Goal: Communication & Community: Participate in discussion

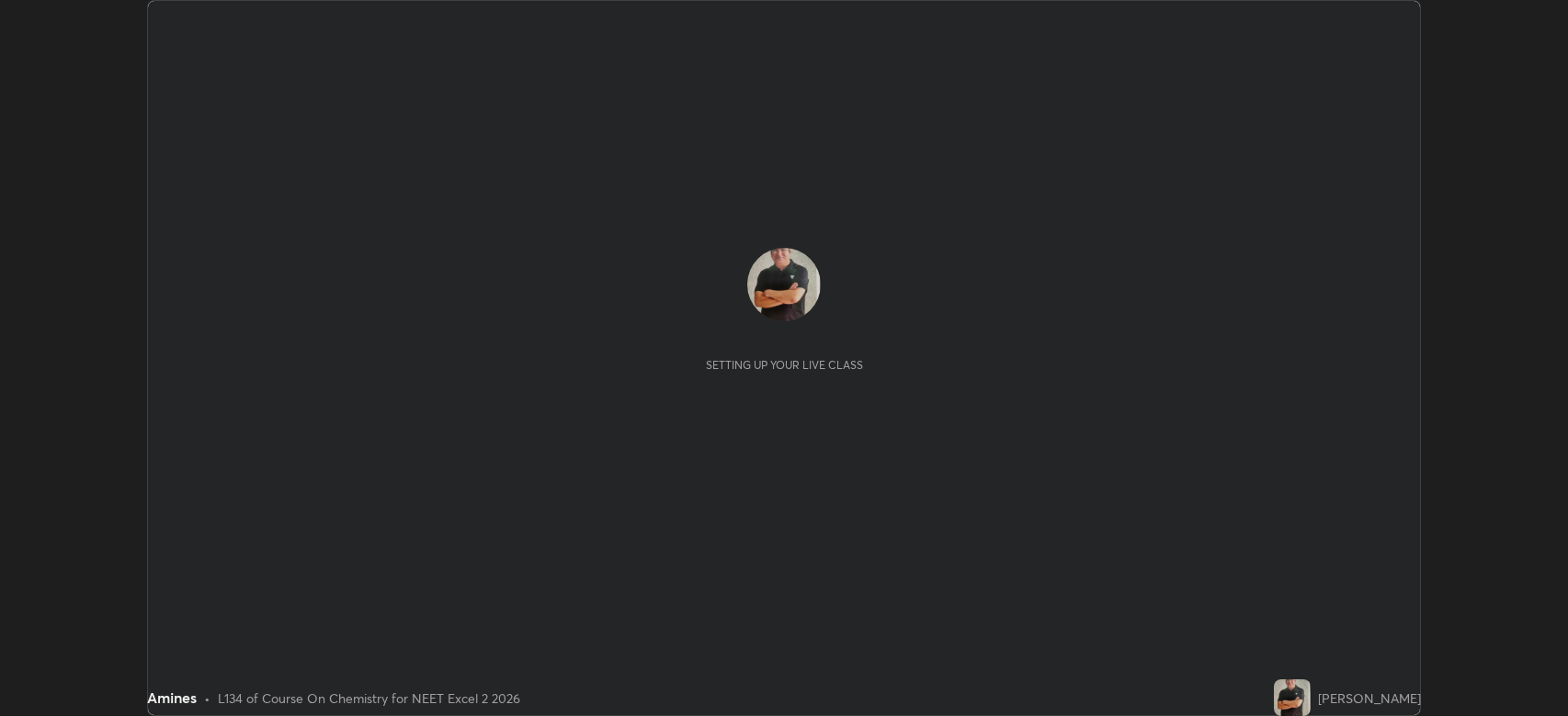
scroll to position [716, 1568]
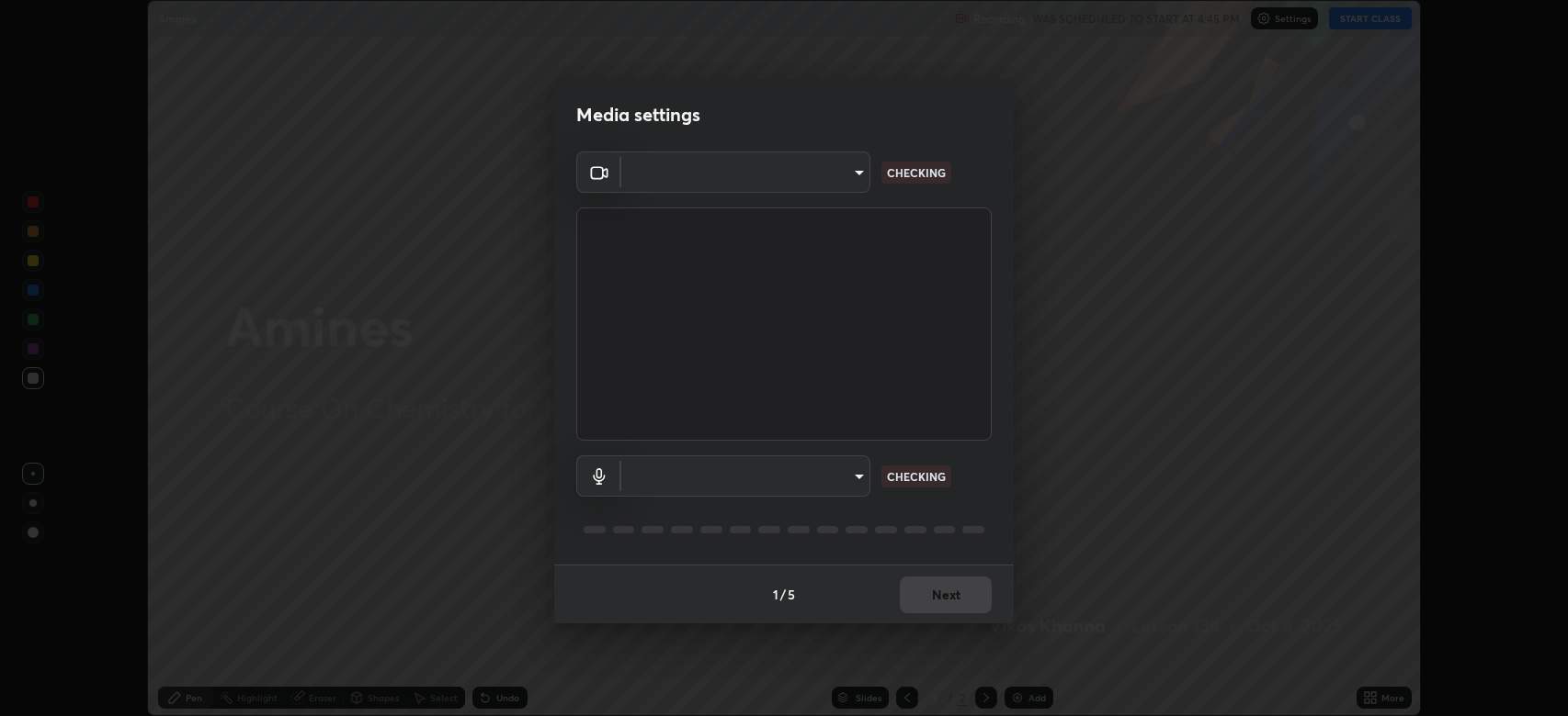
type input "794d03a334ab6cf92daa4269f68d25c817b6d7b5e31d9684855891884d0ab025"
click at [779, 479] on body "Erase all Amines Recording WAS SCHEDULED TO START AT 4:45 PM Settings START CLA…" at bounding box center [784, 358] width 1568 height 716
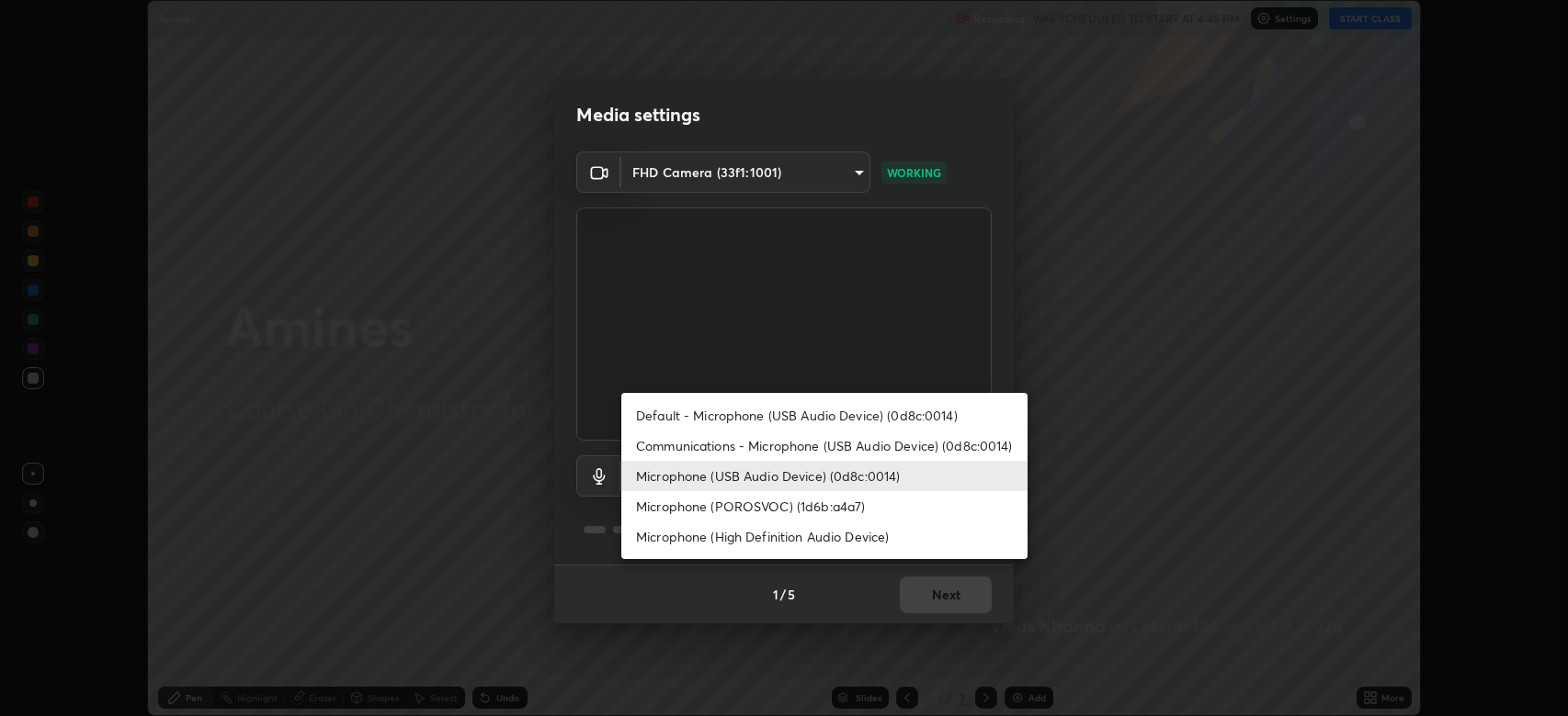
click at [710, 442] on li "Communications - Microphone (USB Audio Device) (0d8c:0014)" at bounding box center [824, 446] width 406 height 31
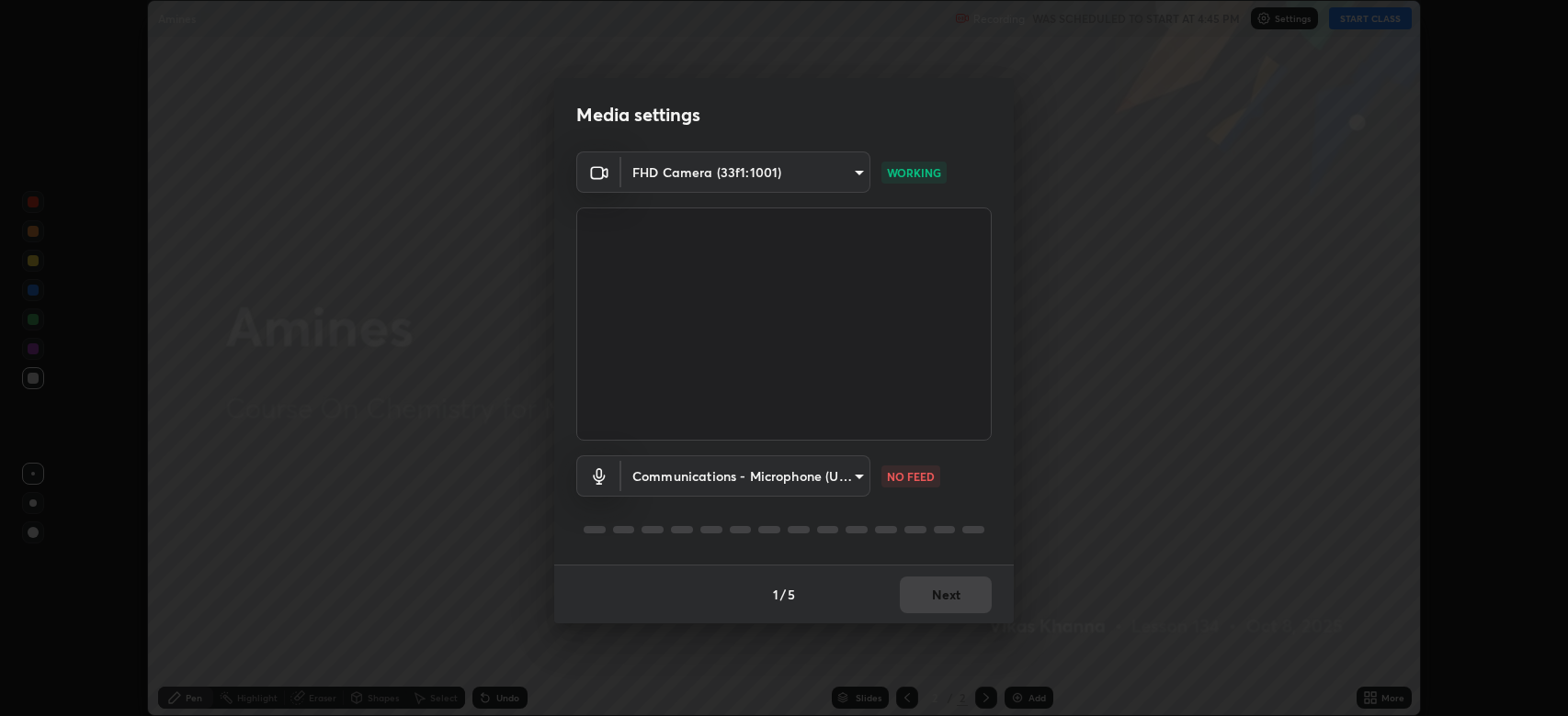
click at [720, 484] on body "Erase all Amines Recording WAS SCHEDULED TO START AT 4:45 PM Settings START CLA…" at bounding box center [784, 358] width 1568 height 716
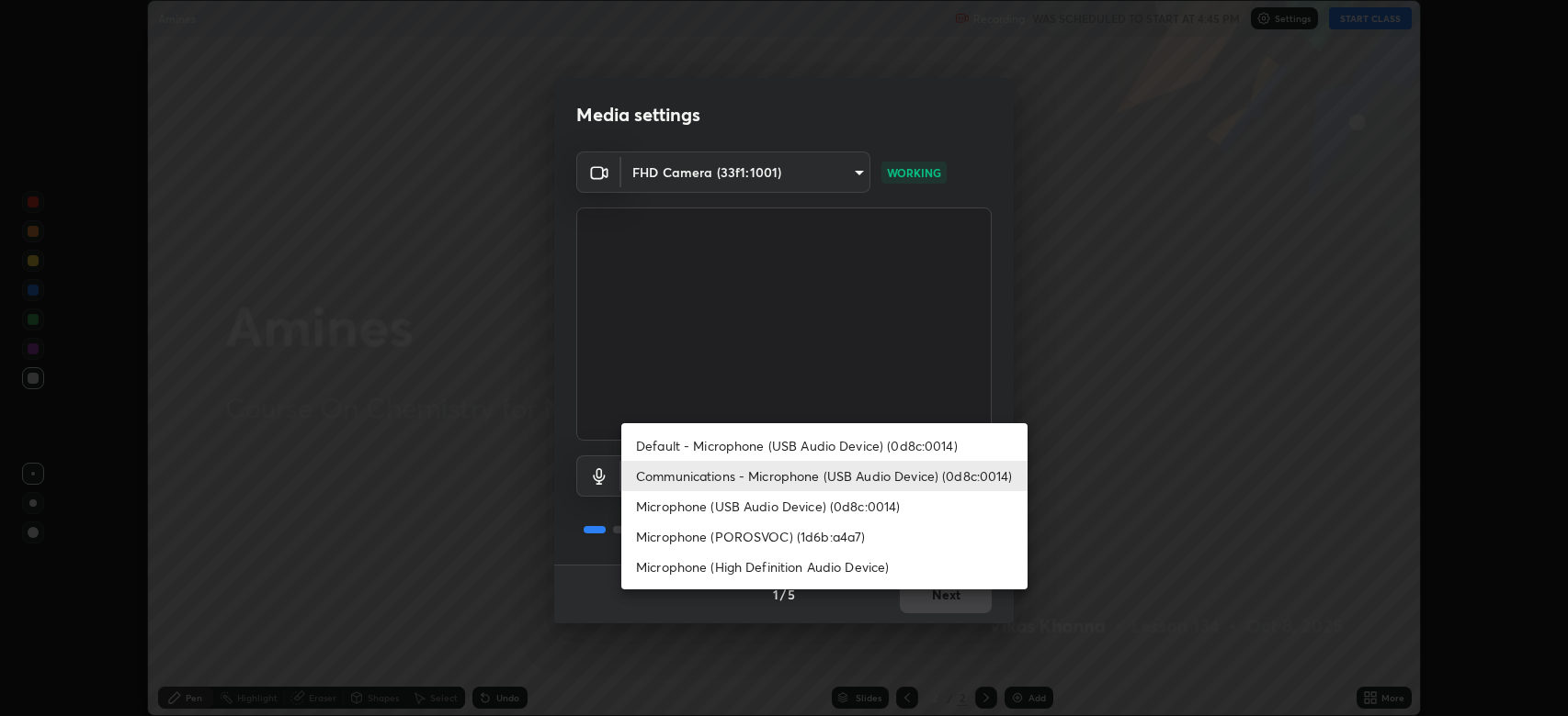
click at [735, 509] on li "Microphone (USB Audio Device) (0d8c:0014)" at bounding box center [824, 506] width 406 height 31
type input "fdb80894c4ebc7df2e002856e42fb67b53546d0361b9f9eb09d9d3152e6861d2"
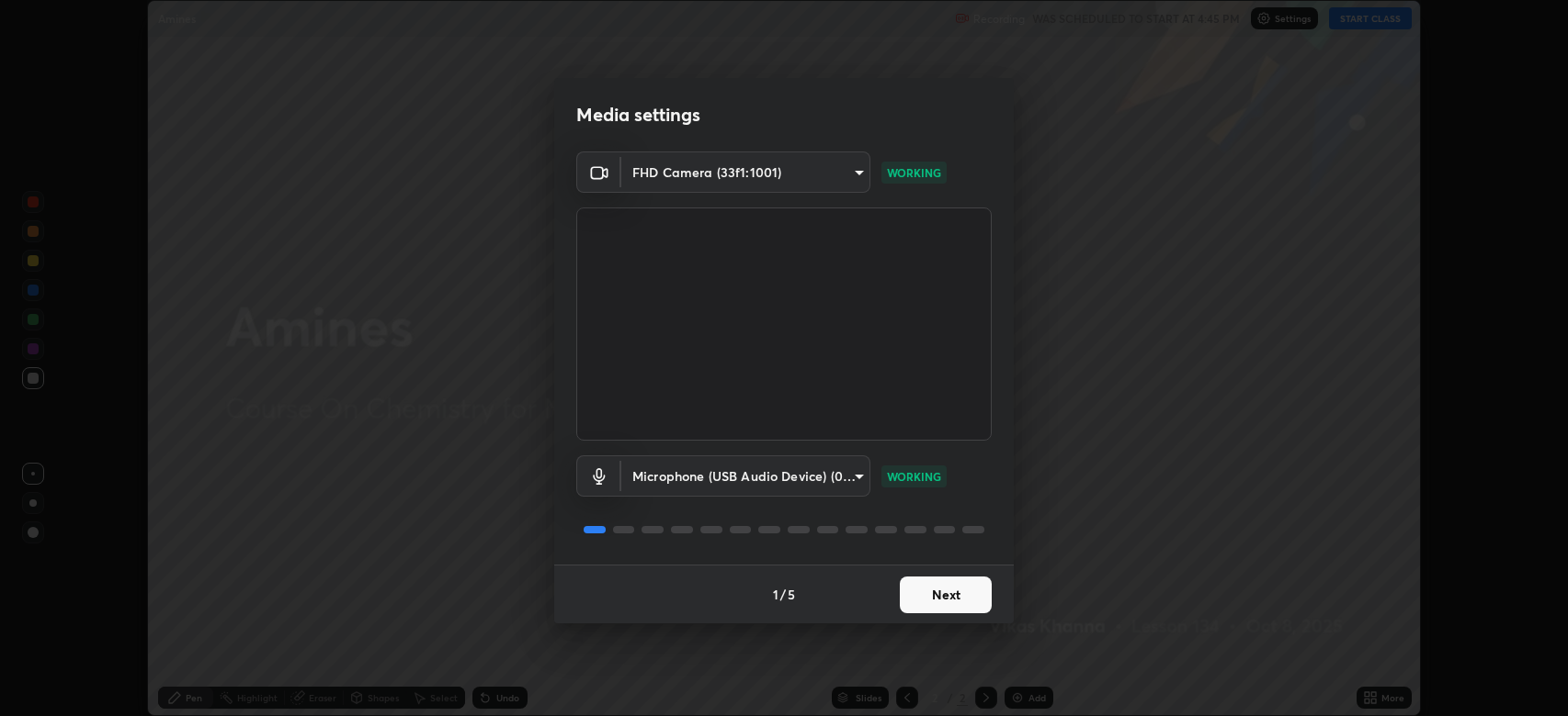
click at [933, 599] on button "Next" at bounding box center [945, 595] width 92 height 37
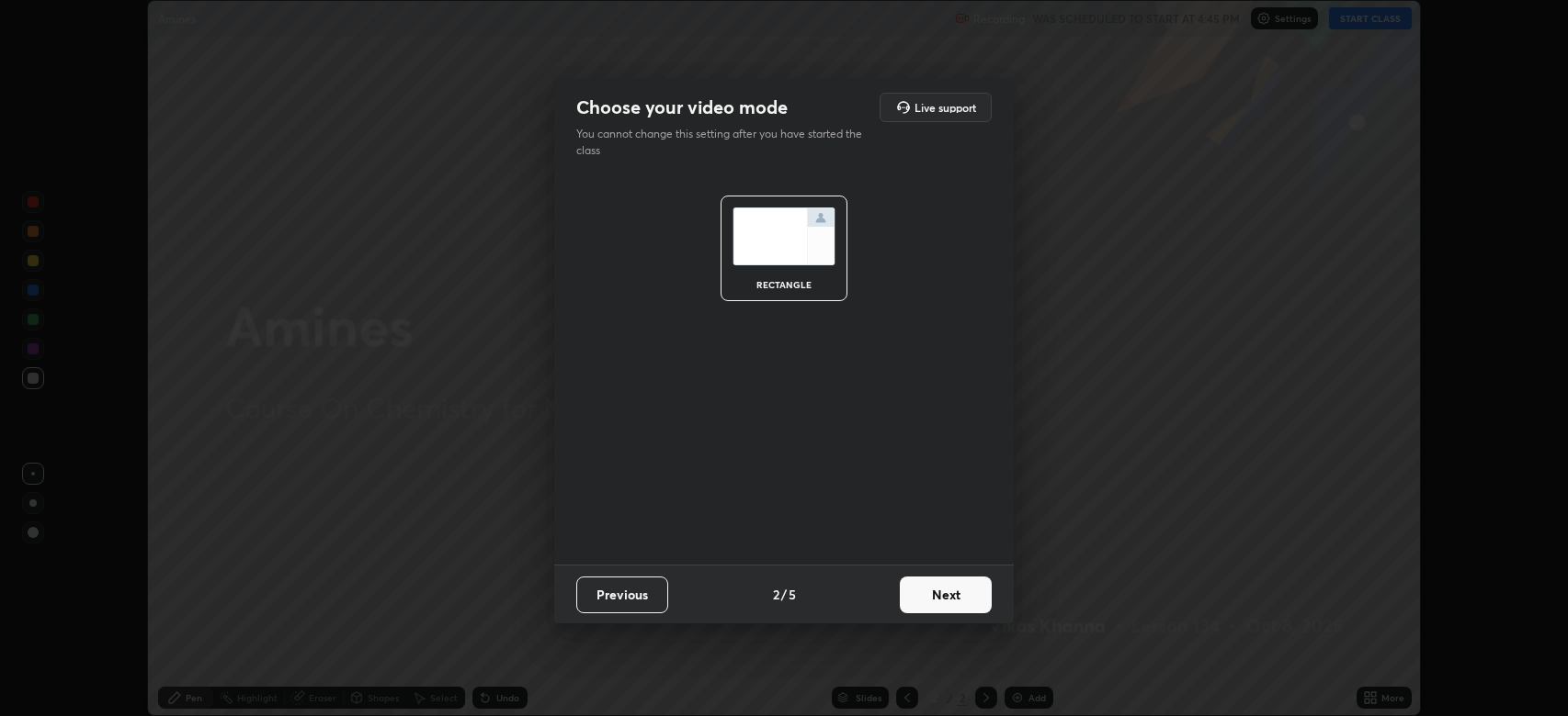
click at [959, 599] on button "Next" at bounding box center [945, 595] width 92 height 37
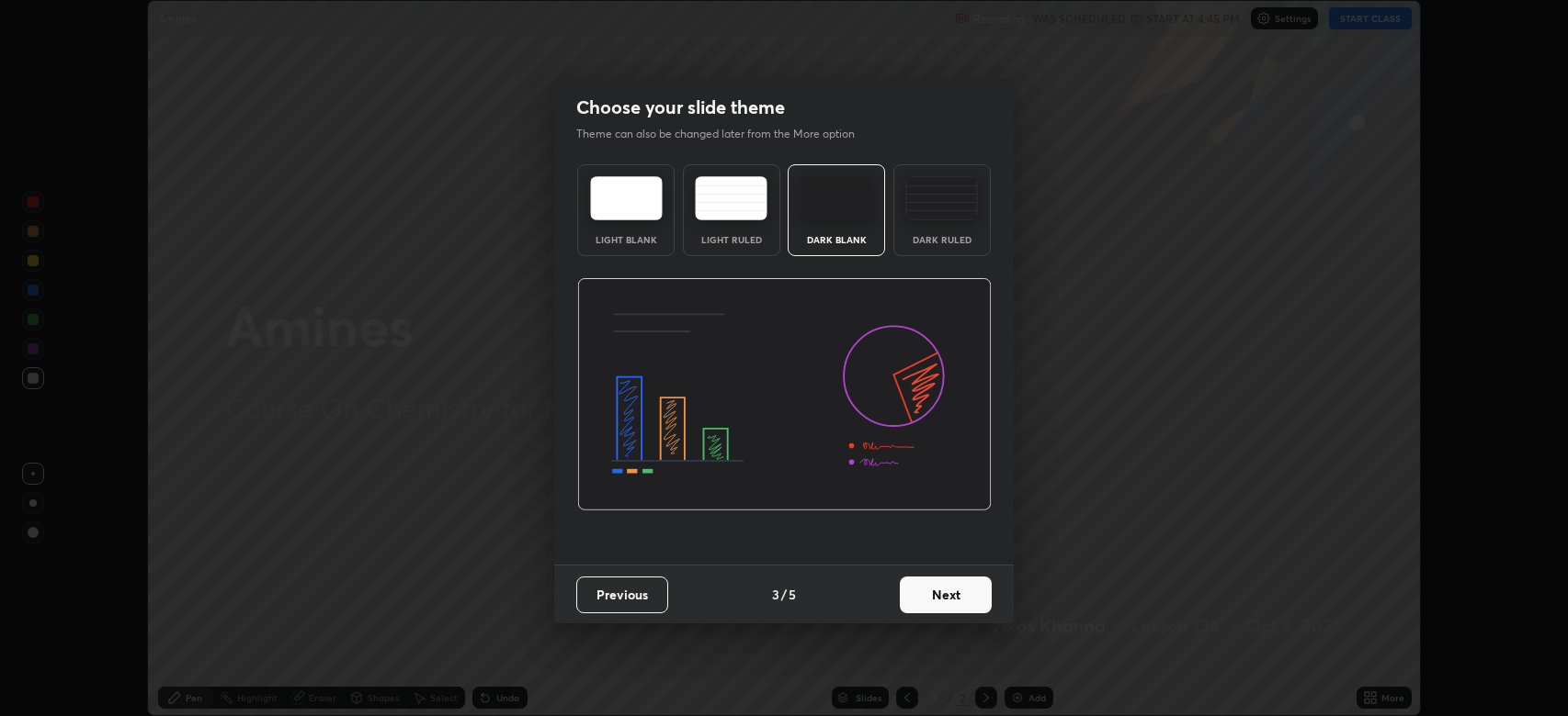
click at [959, 593] on button "Next" at bounding box center [945, 595] width 92 height 37
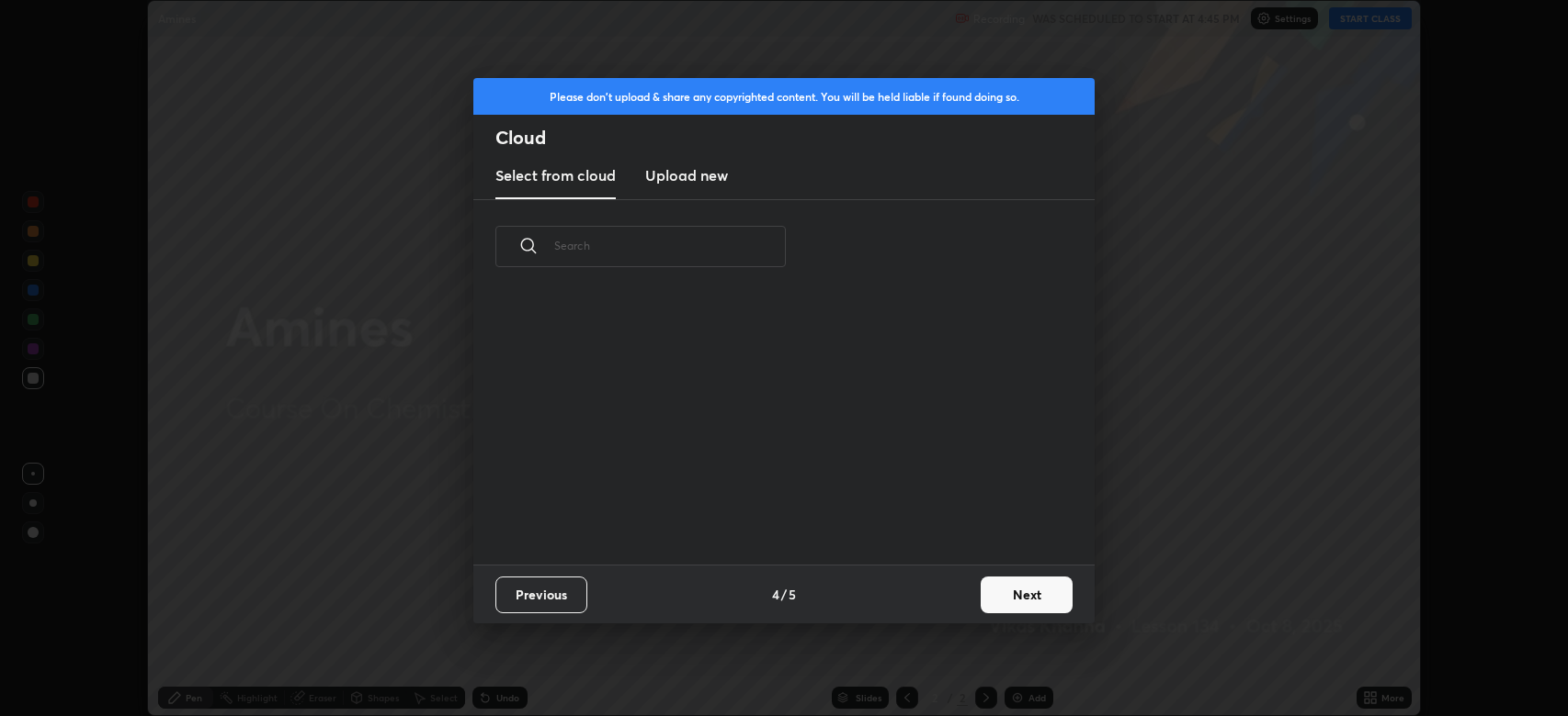
click at [1014, 595] on button "Next" at bounding box center [1026, 595] width 92 height 37
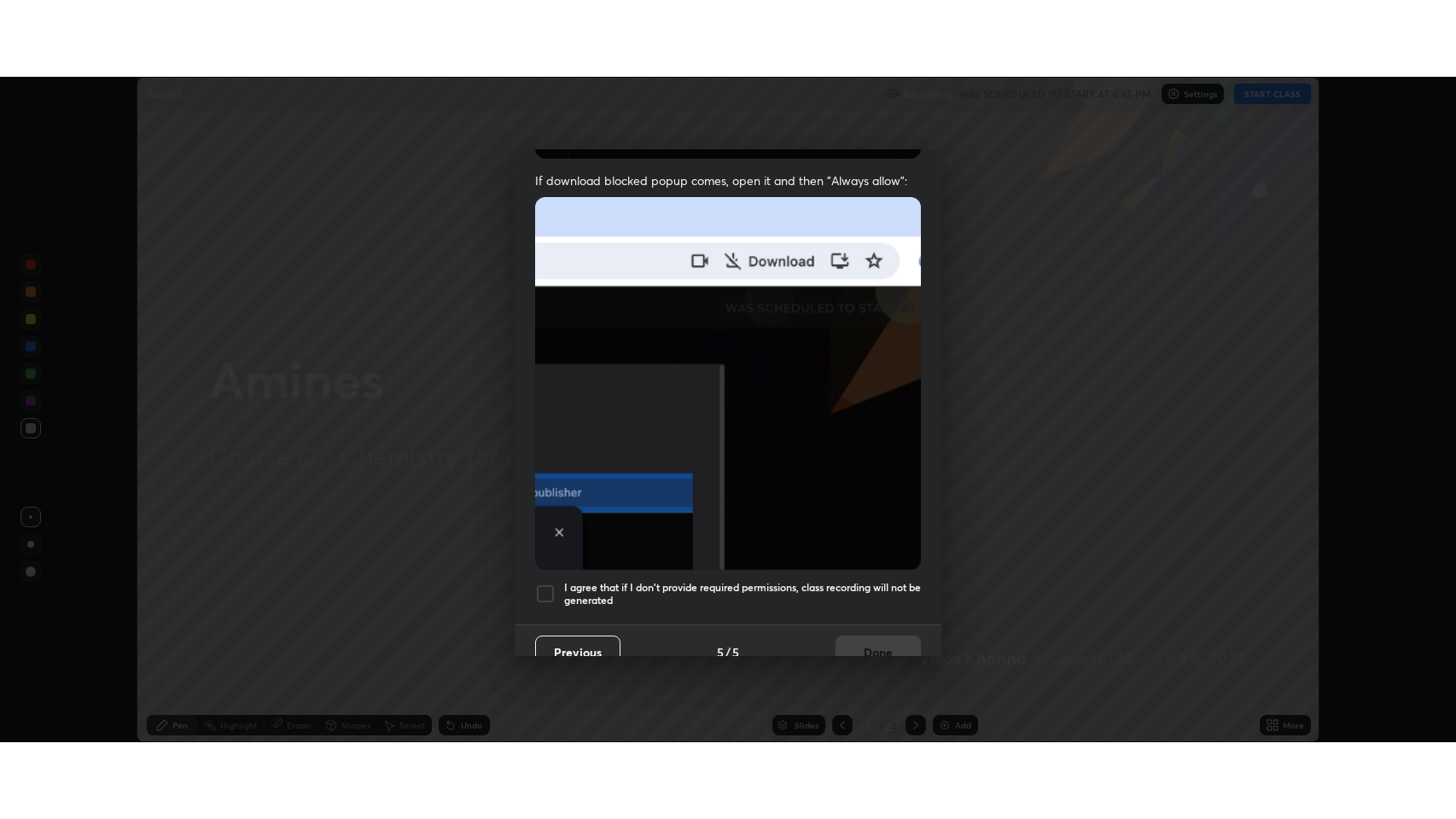
scroll to position [346, 0]
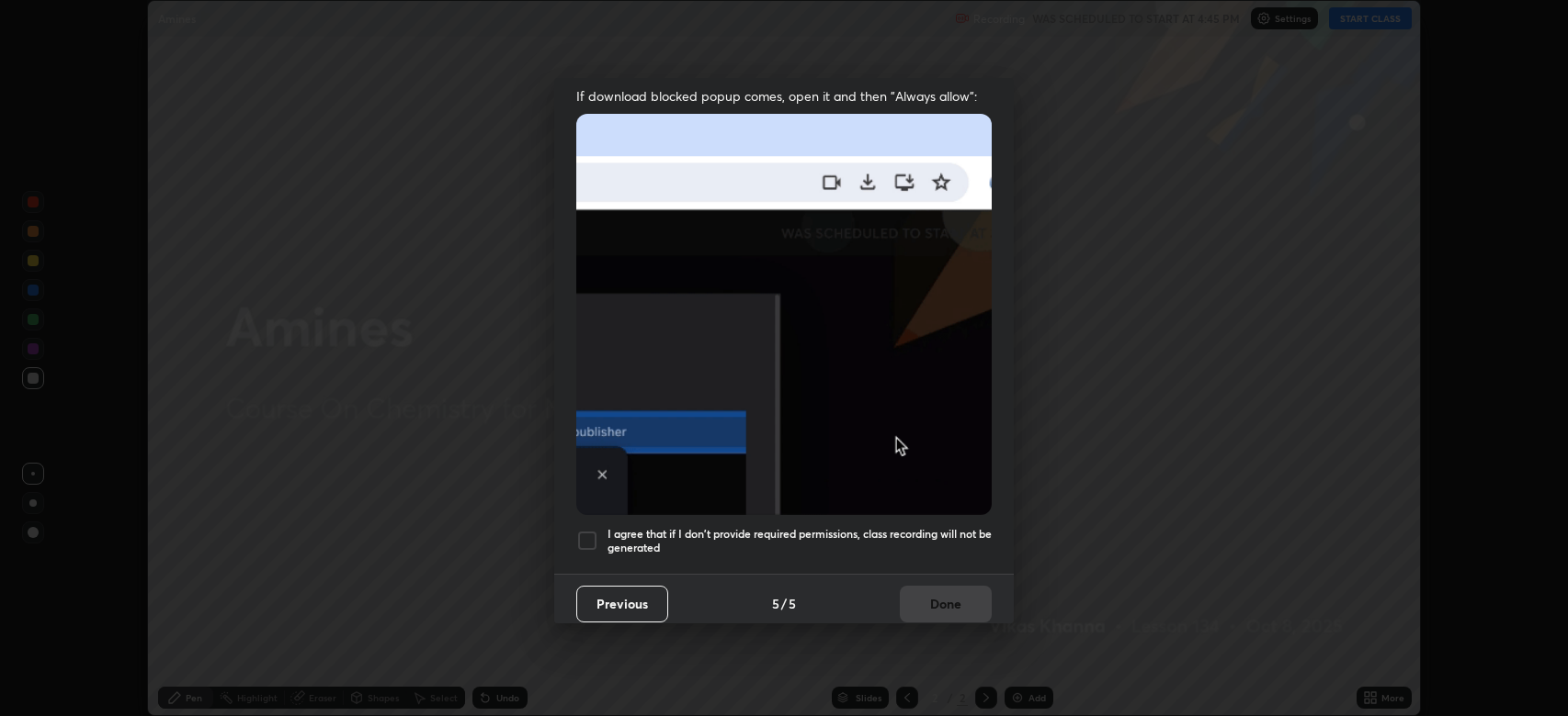
click at [585, 530] on div at bounding box center [587, 541] width 22 height 22
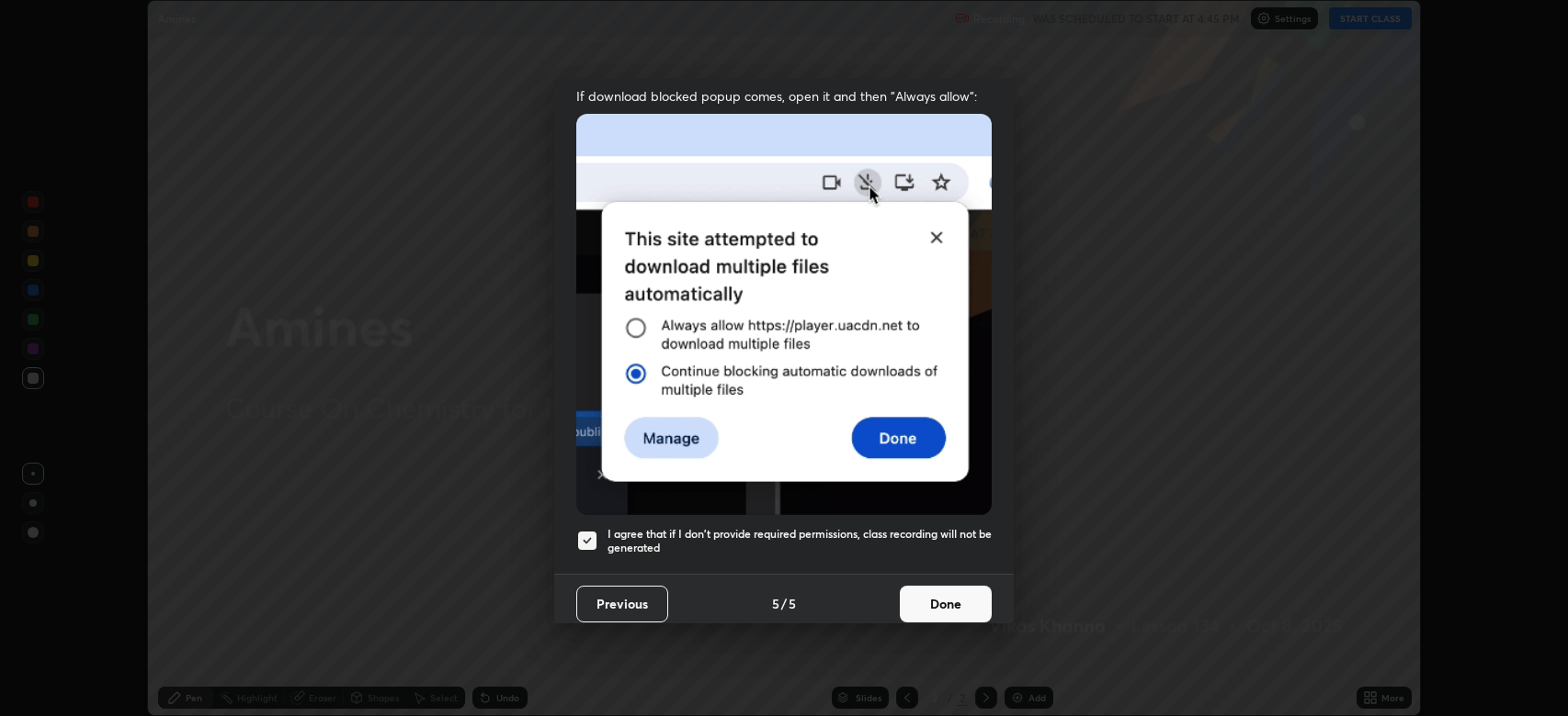
click at [948, 591] on button "Done" at bounding box center [945, 604] width 92 height 37
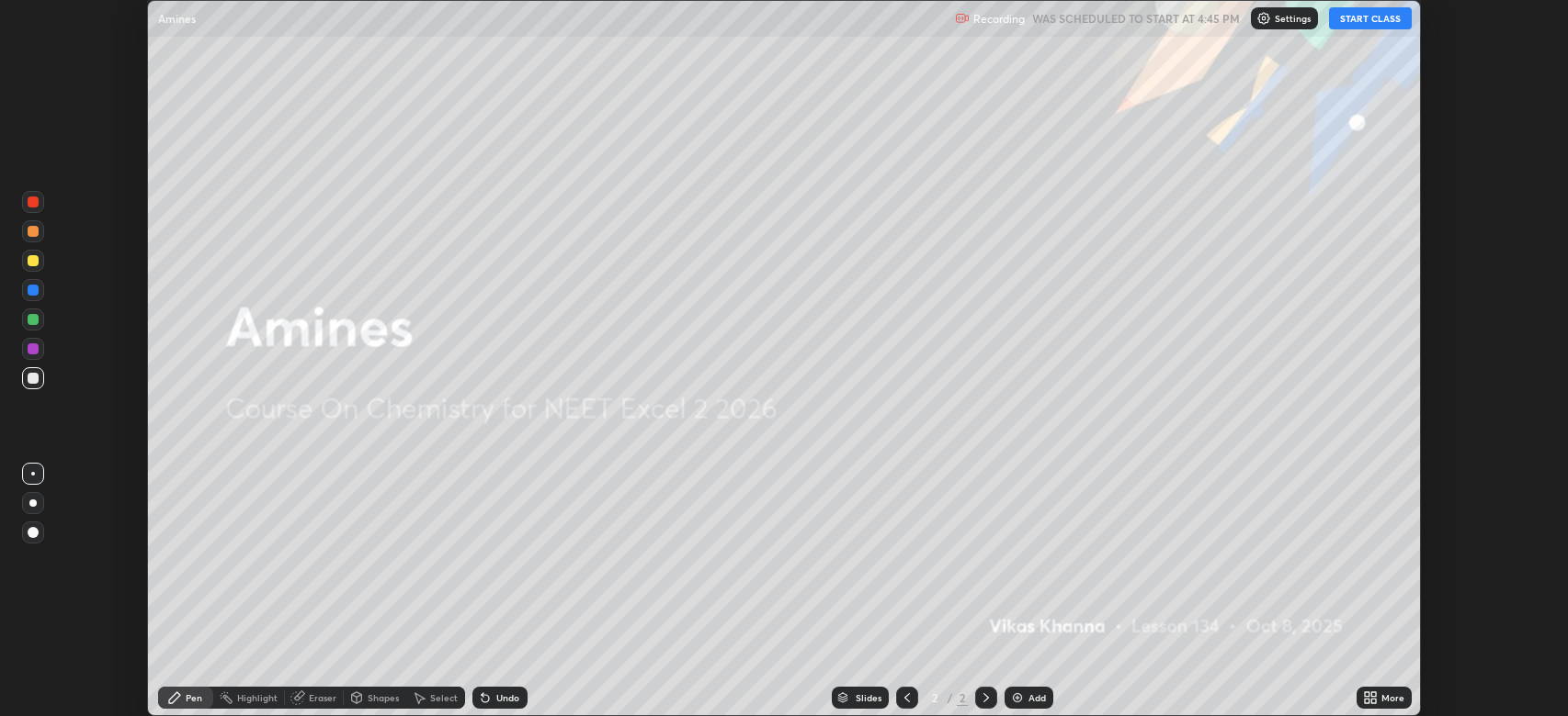
click at [1374, 22] on button "START CLASS" at bounding box center [1370, 19] width 82 height 22
click at [1385, 699] on div "More" at bounding box center [1392, 698] width 23 height 9
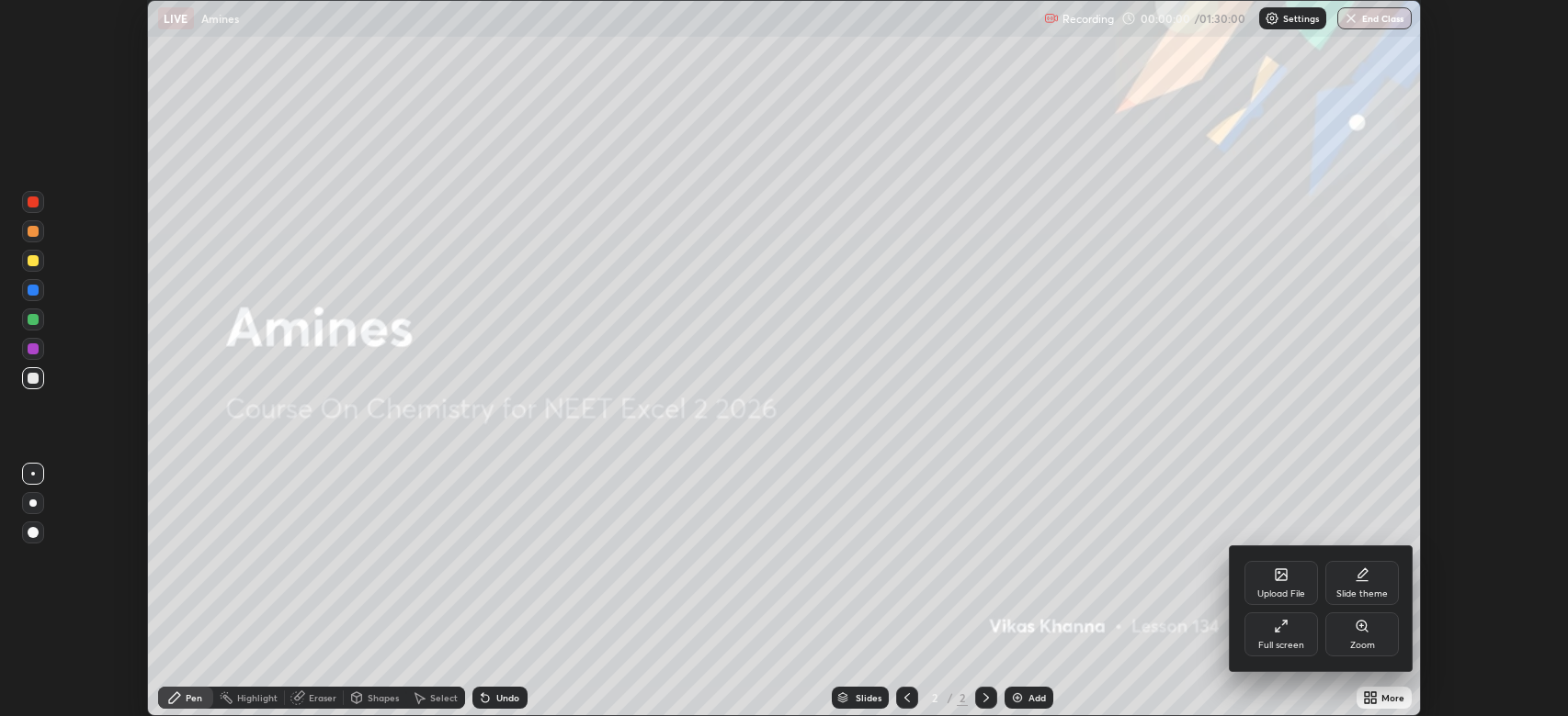
click at [1271, 637] on div "Full screen" at bounding box center [1280, 635] width 73 height 44
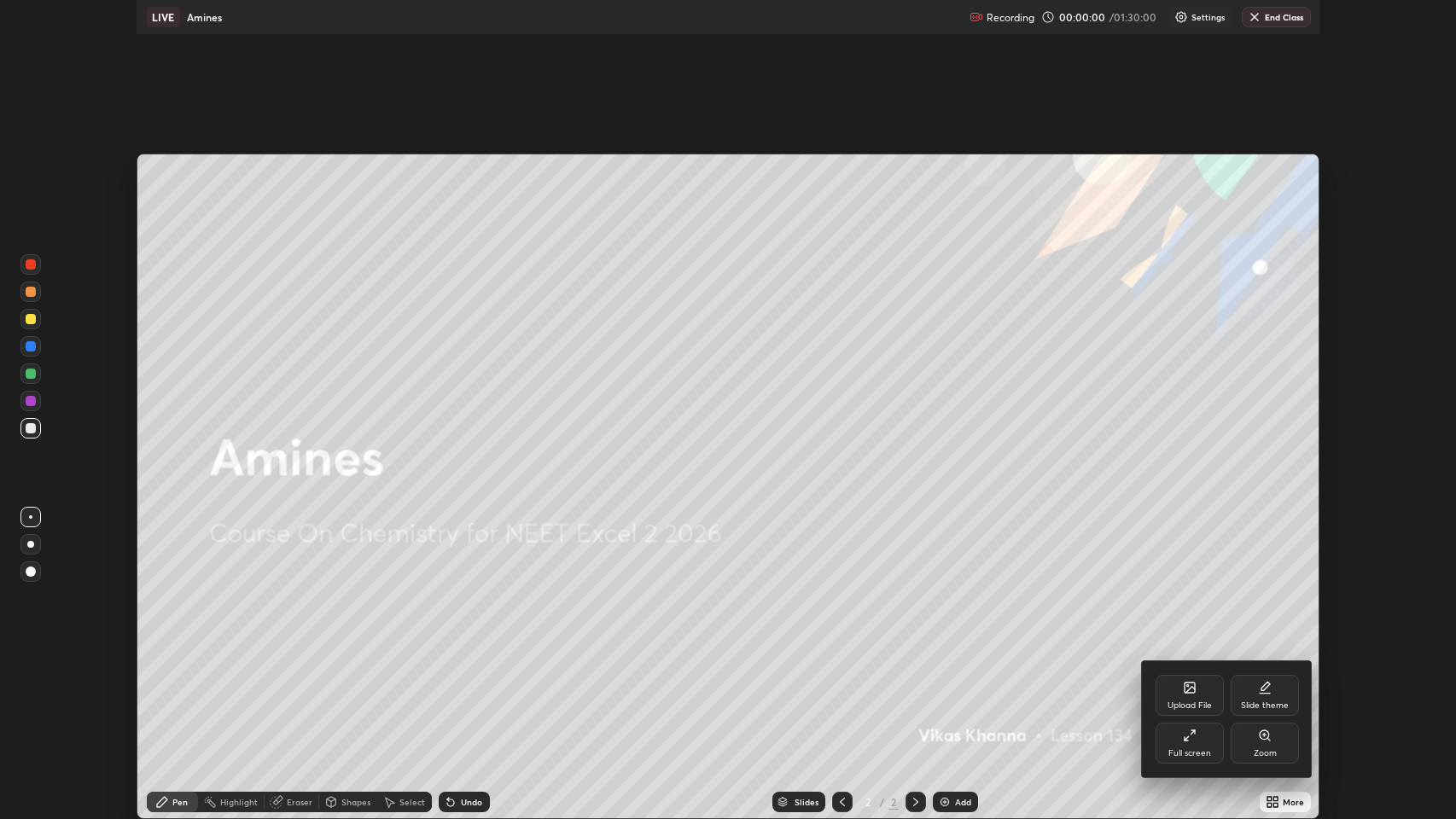
scroll to position [819, 1456]
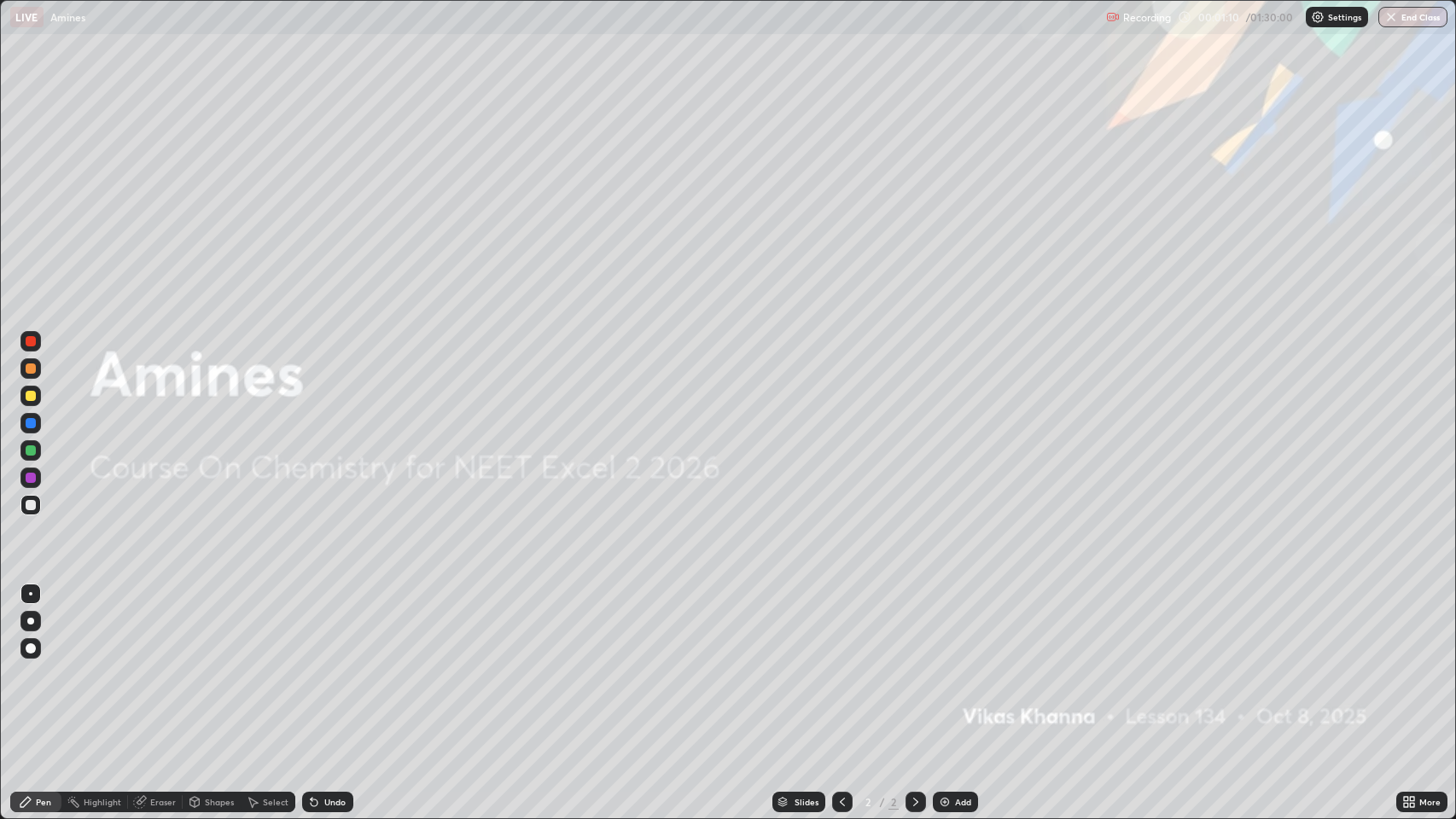
click at [30, 646] on div at bounding box center [31, 649] width 10 height 10
click at [31, 396] on div at bounding box center [31, 396] width 10 height 10
click at [962, 664] on div "Add" at bounding box center [963, 802] width 16 height 9
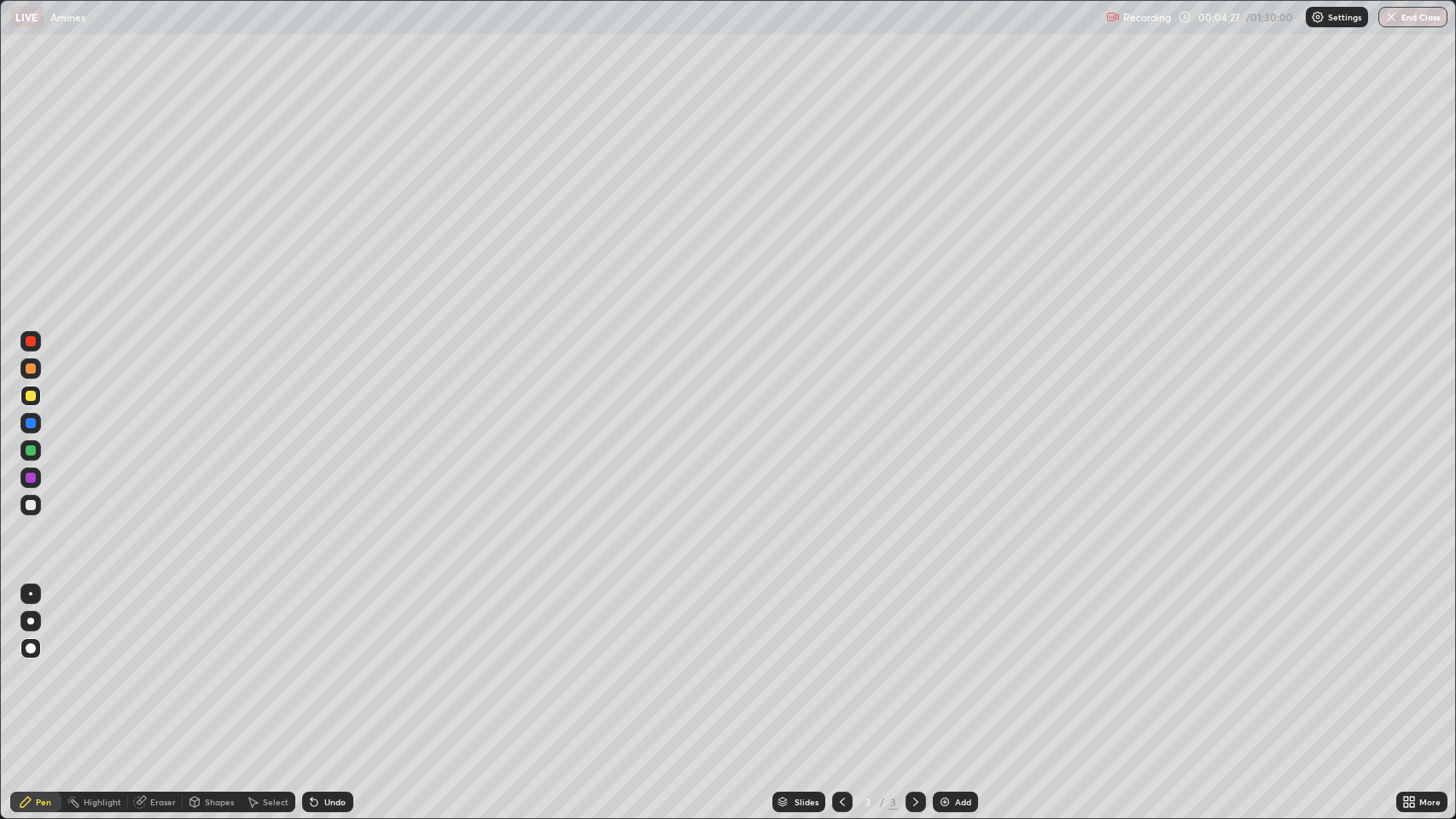
click at [218, 664] on div "Shapes" at bounding box center [219, 802] width 29 height 9
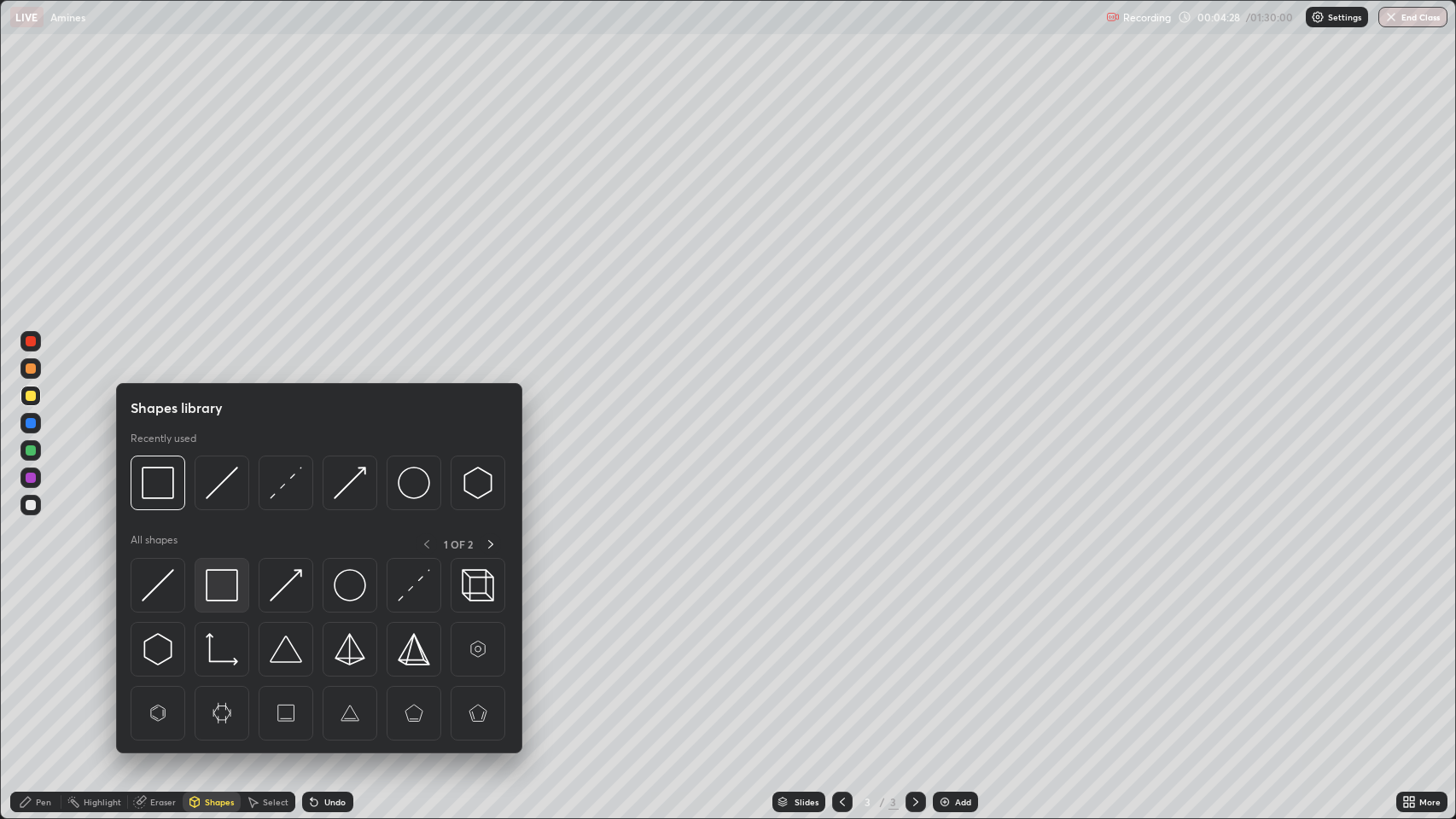
click at [220, 585] on img at bounding box center [222, 585] width 33 height 33
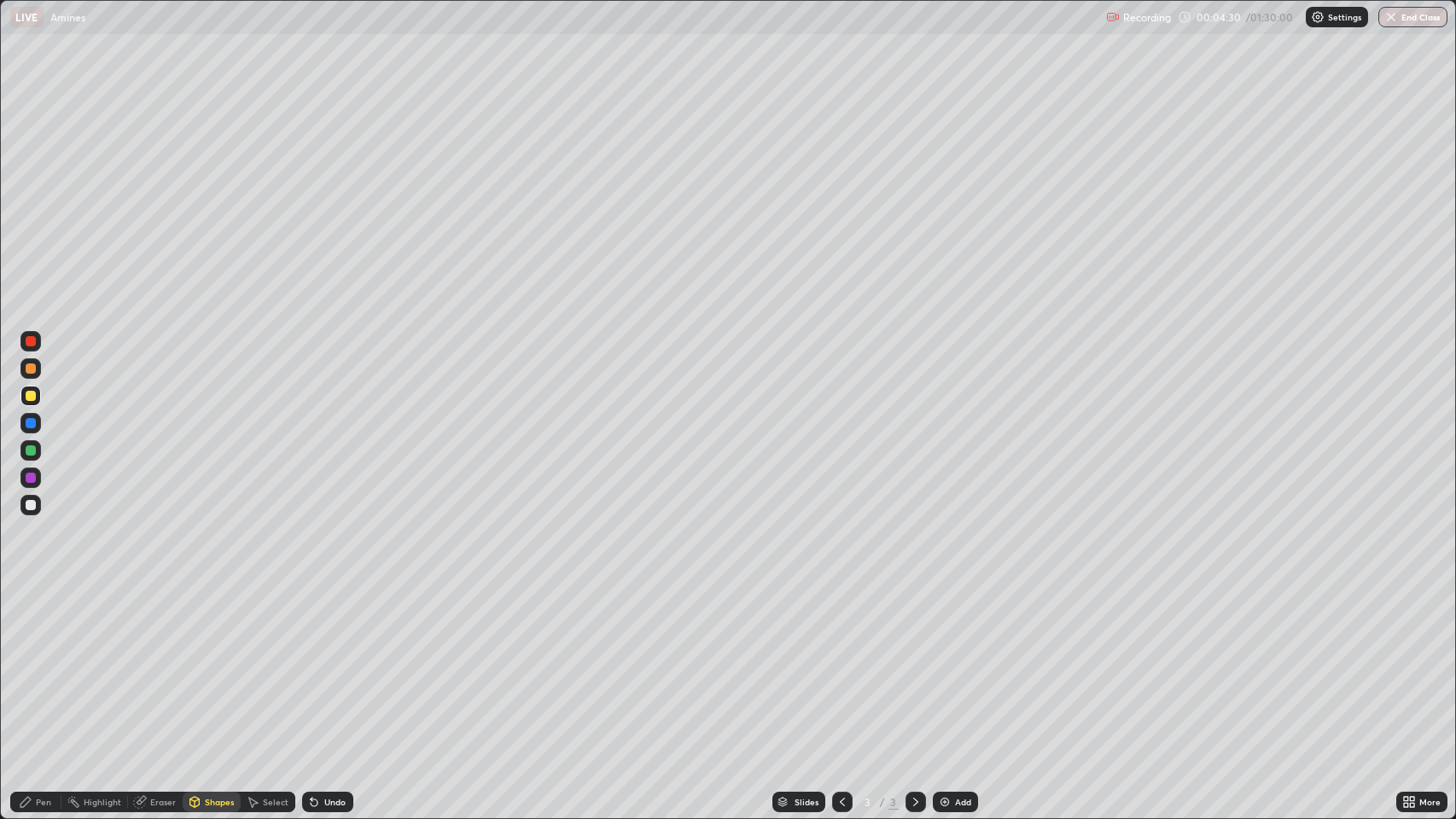
click at [52, 664] on div "Pen" at bounding box center [36, 802] width 52 height 21
click at [31, 369] on div at bounding box center [31, 369] width 10 height 10
click at [331, 664] on div "Undo" at bounding box center [334, 802] width 21 height 9
click at [956, 664] on div "Add" at bounding box center [963, 802] width 16 height 9
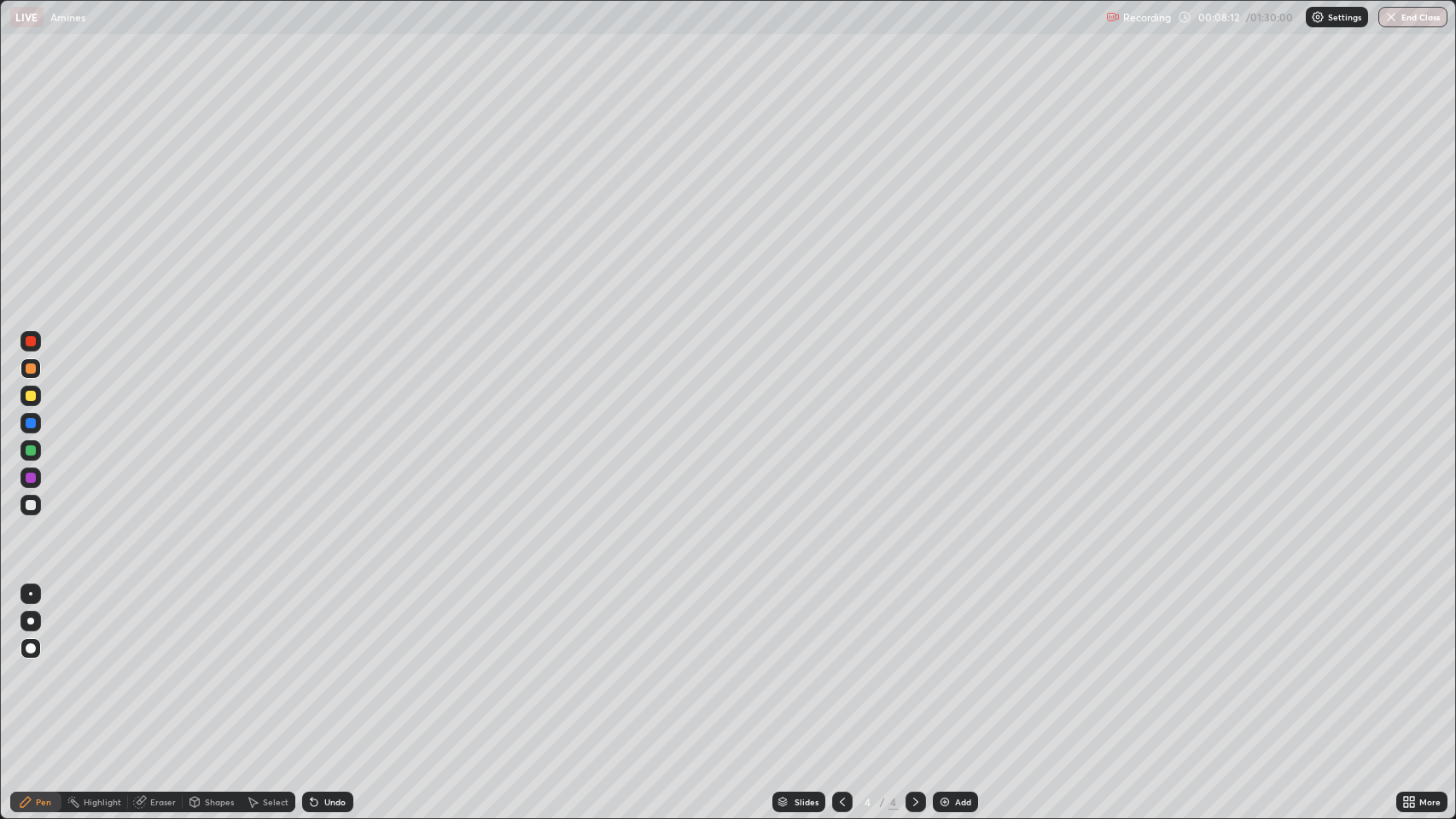
click at [213, 664] on div "Shapes" at bounding box center [211, 802] width 58 height 21
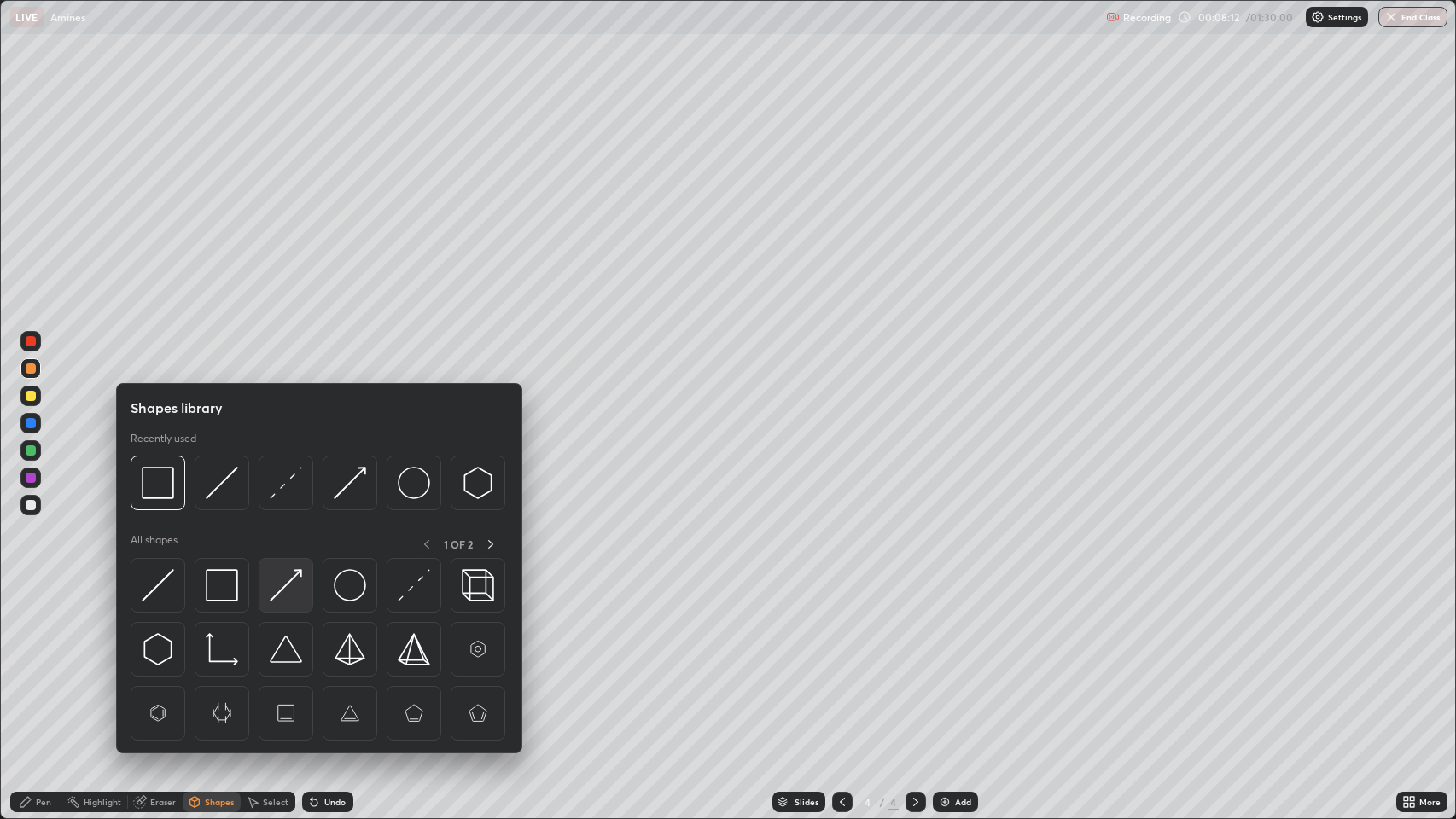
click at [274, 596] on img at bounding box center [286, 585] width 33 height 33
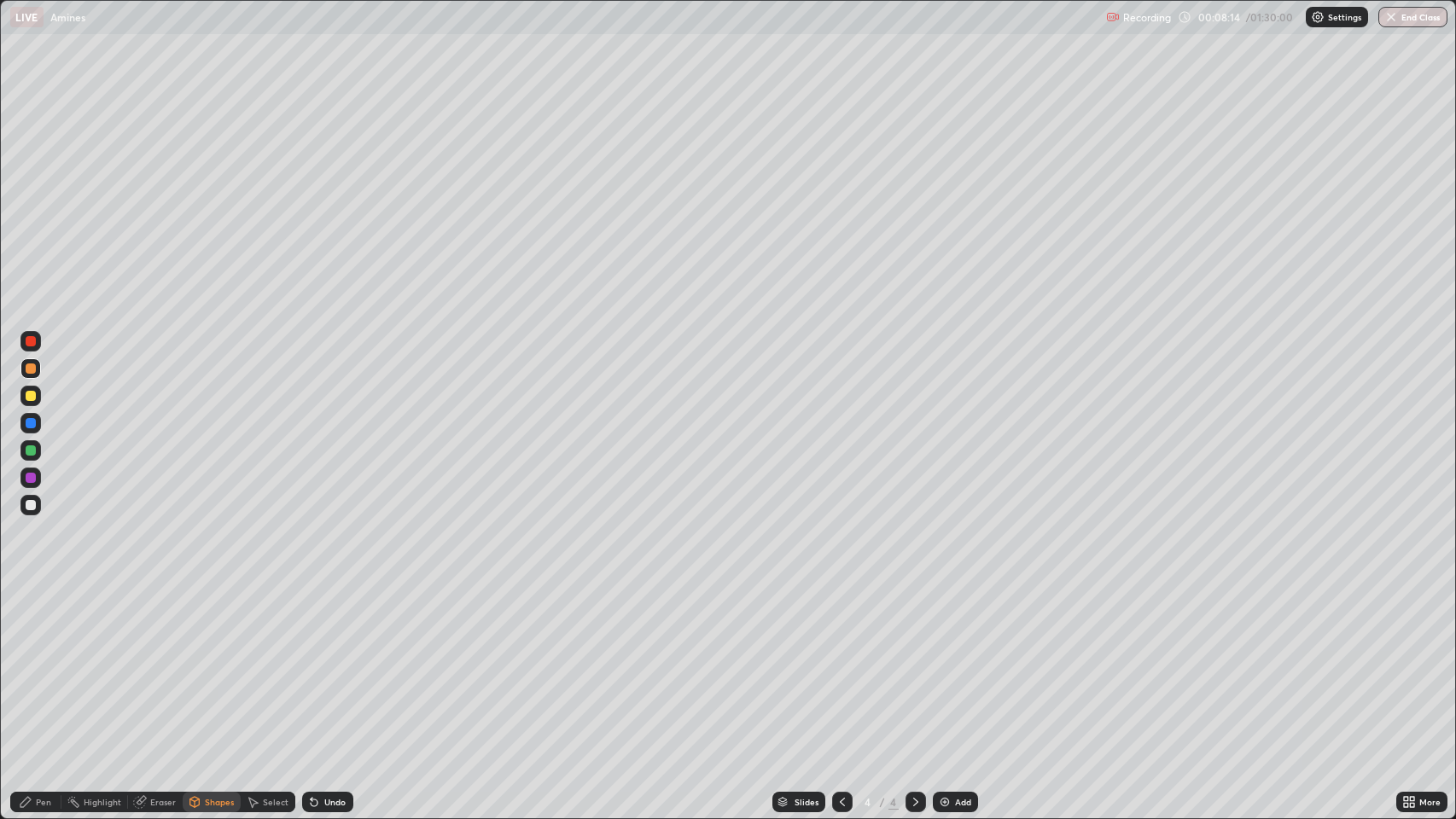
click at [43, 664] on div "Pen" at bounding box center [44, 802] width 15 height 9
click at [32, 423] on div at bounding box center [31, 423] width 10 height 10
click at [215, 664] on div "Shapes" at bounding box center [219, 802] width 29 height 9
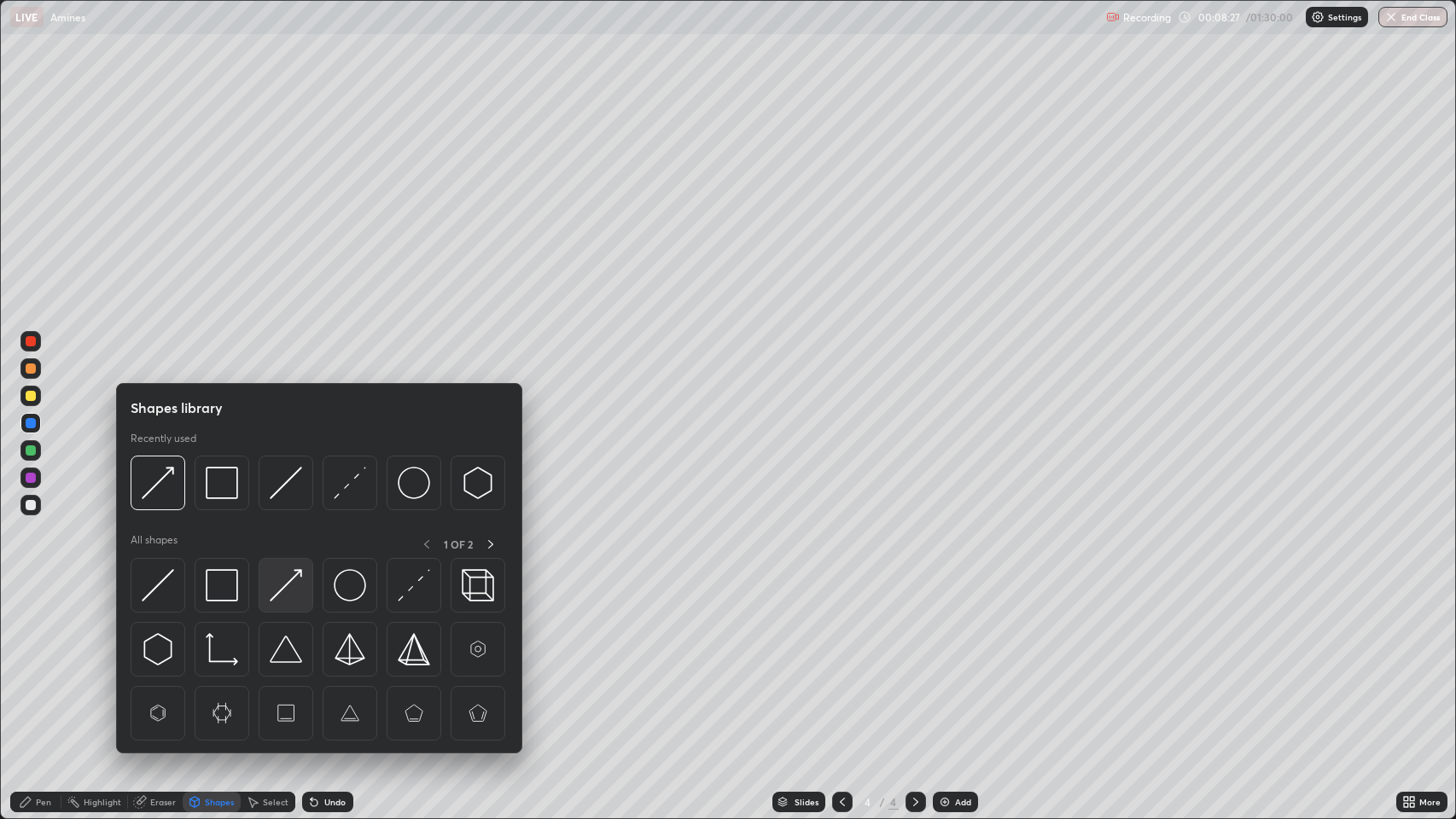
click at [288, 589] on img at bounding box center [286, 585] width 33 height 33
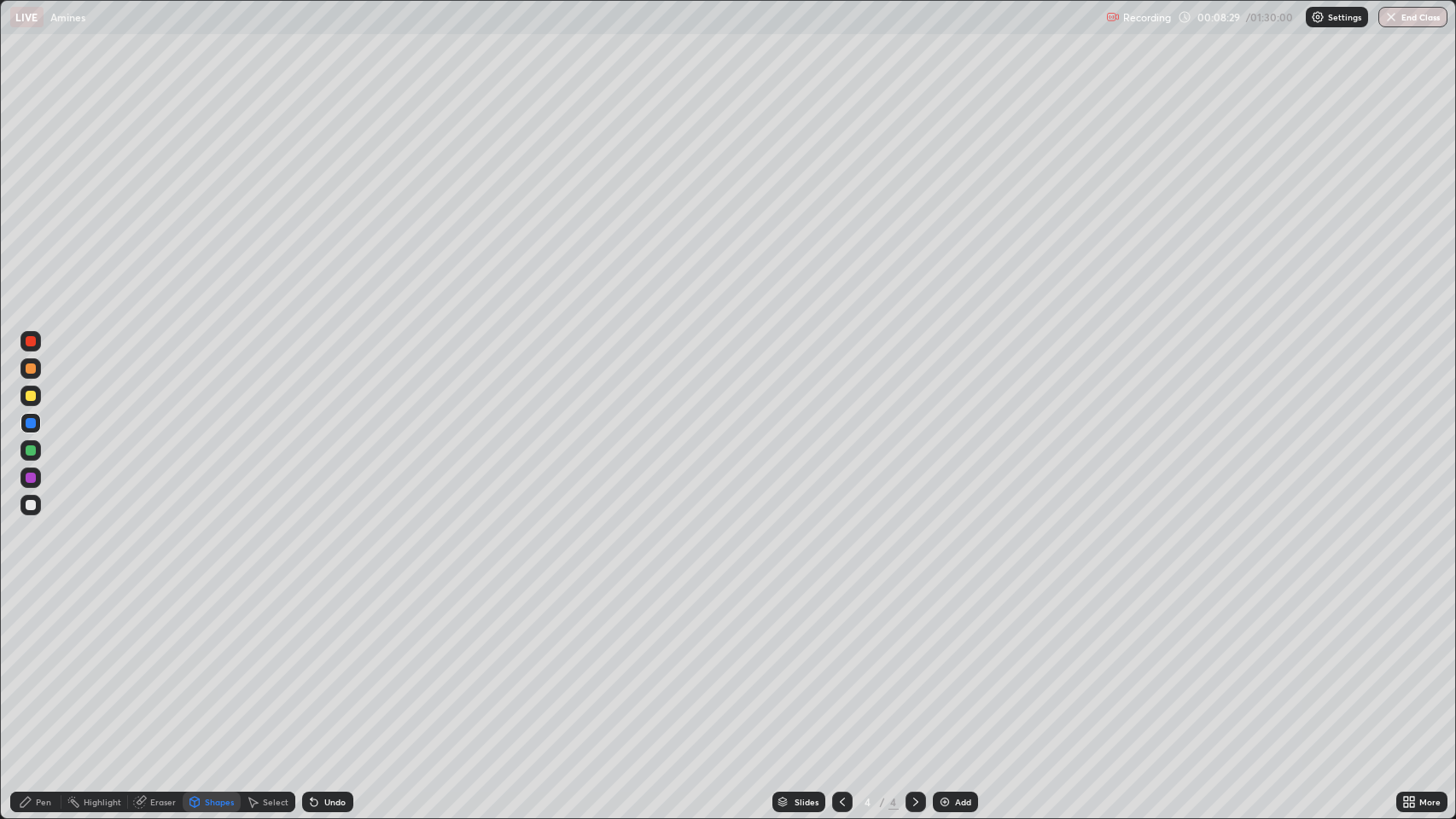
click at [41, 664] on div "Pen" at bounding box center [44, 802] width 15 height 9
click at [34, 393] on div at bounding box center [31, 396] width 10 height 10
click at [164, 664] on div "Eraser" at bounding box center [163, 802] width 26 height 9
click at [34, 664] on div "Pen" at bounding box center [36, 802] width 52 height 21
click at [31, 478] on div at bounding box center [31, 478] width 10 height 10
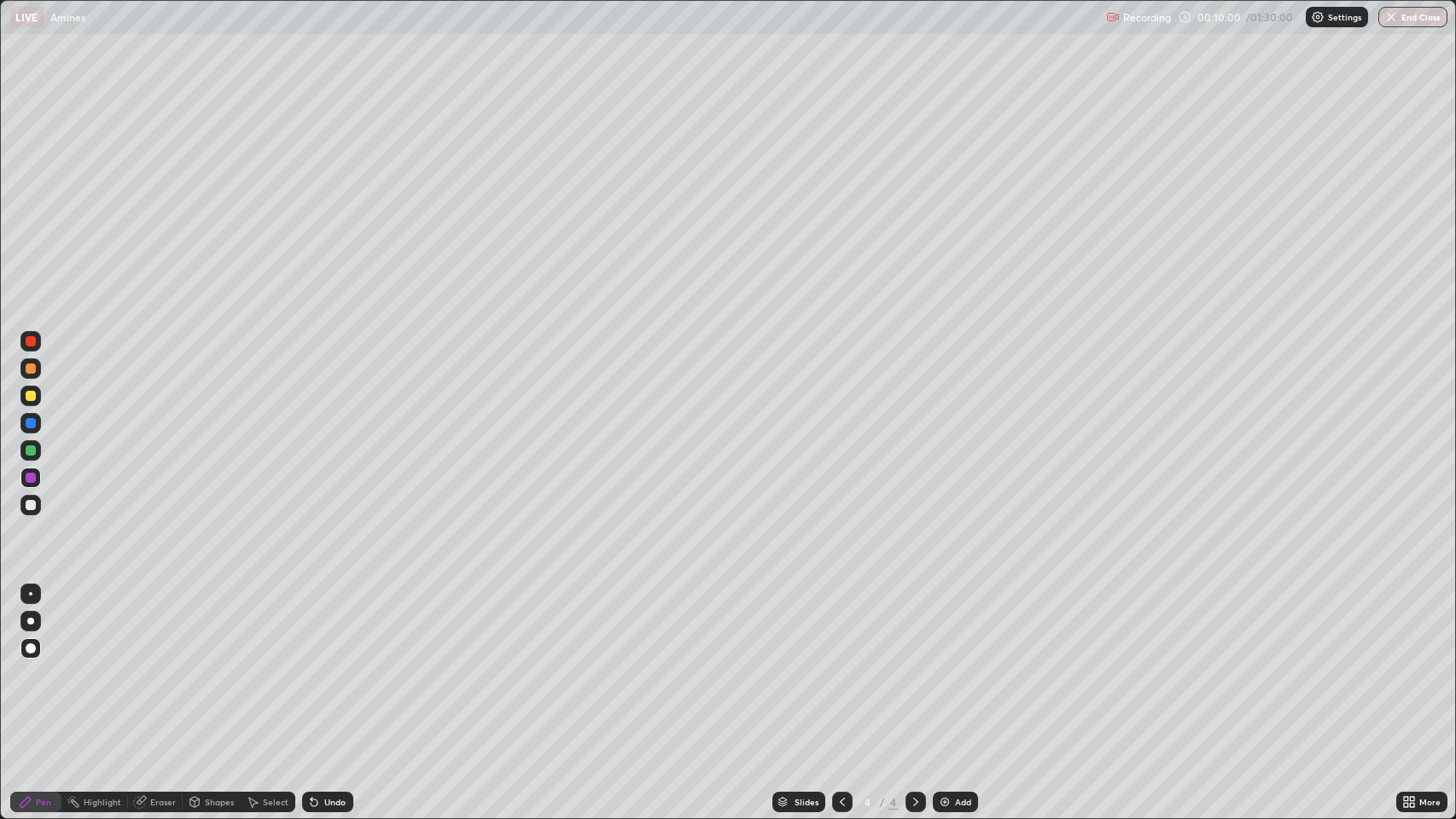
click at [330, 664] on div "Undo" at bounding box center [334, 802] width 21 height 9
click at [322, 664] on div "Undo" at bounding box center [327, 802] width 52 height 21
click at [312, 664] on icon at bounding box center [314, 803] width 7 height 7
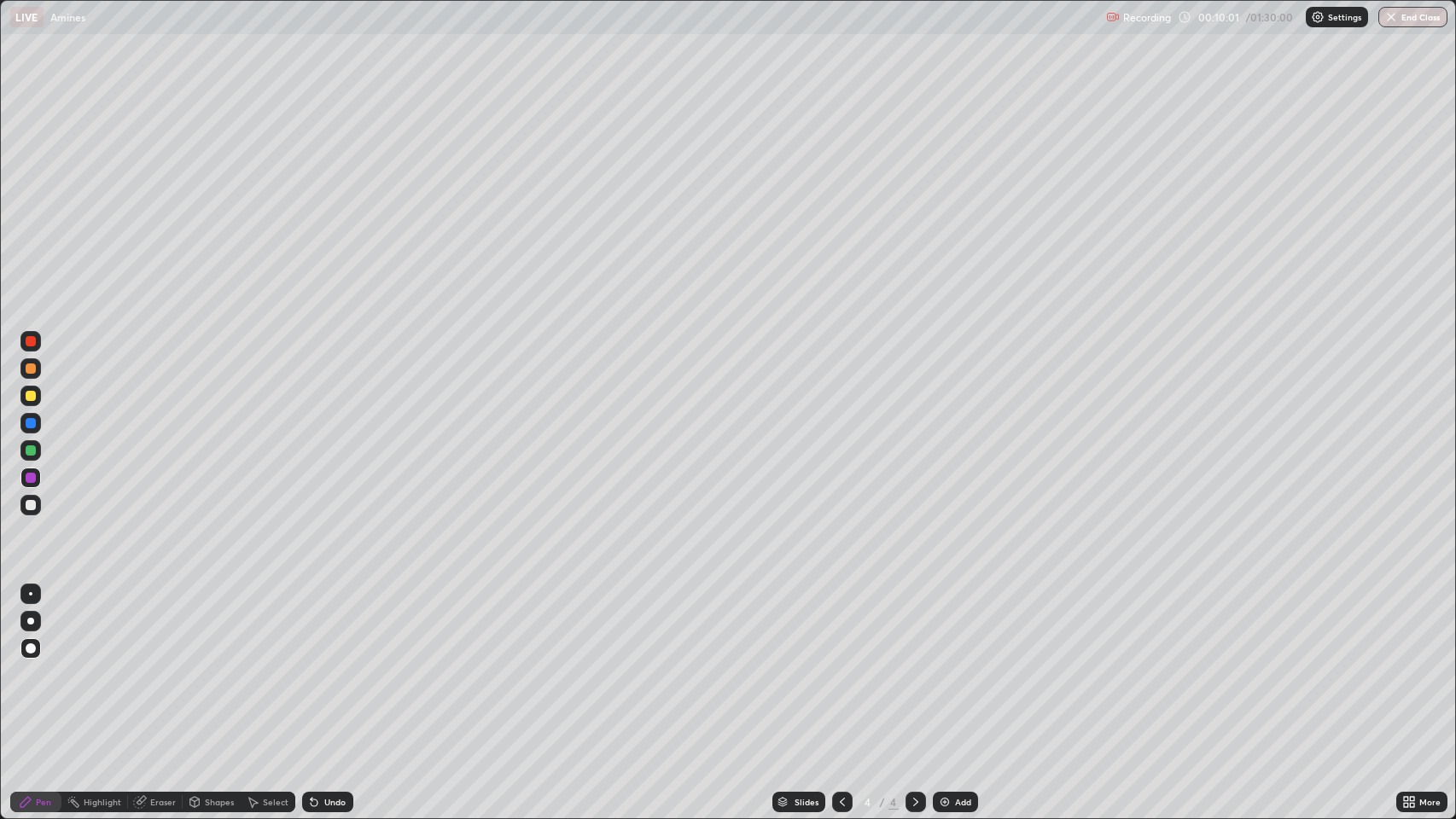
click at [312, 664] on icon at bounding box center [314, 803] width 7 height 7
click at [321, 664] on div "Undo" at bounding box center [327, 802] width 52 height 21
click at [324, 664] on div "Undo" at bounding box center [334, 802] width 21 height 9
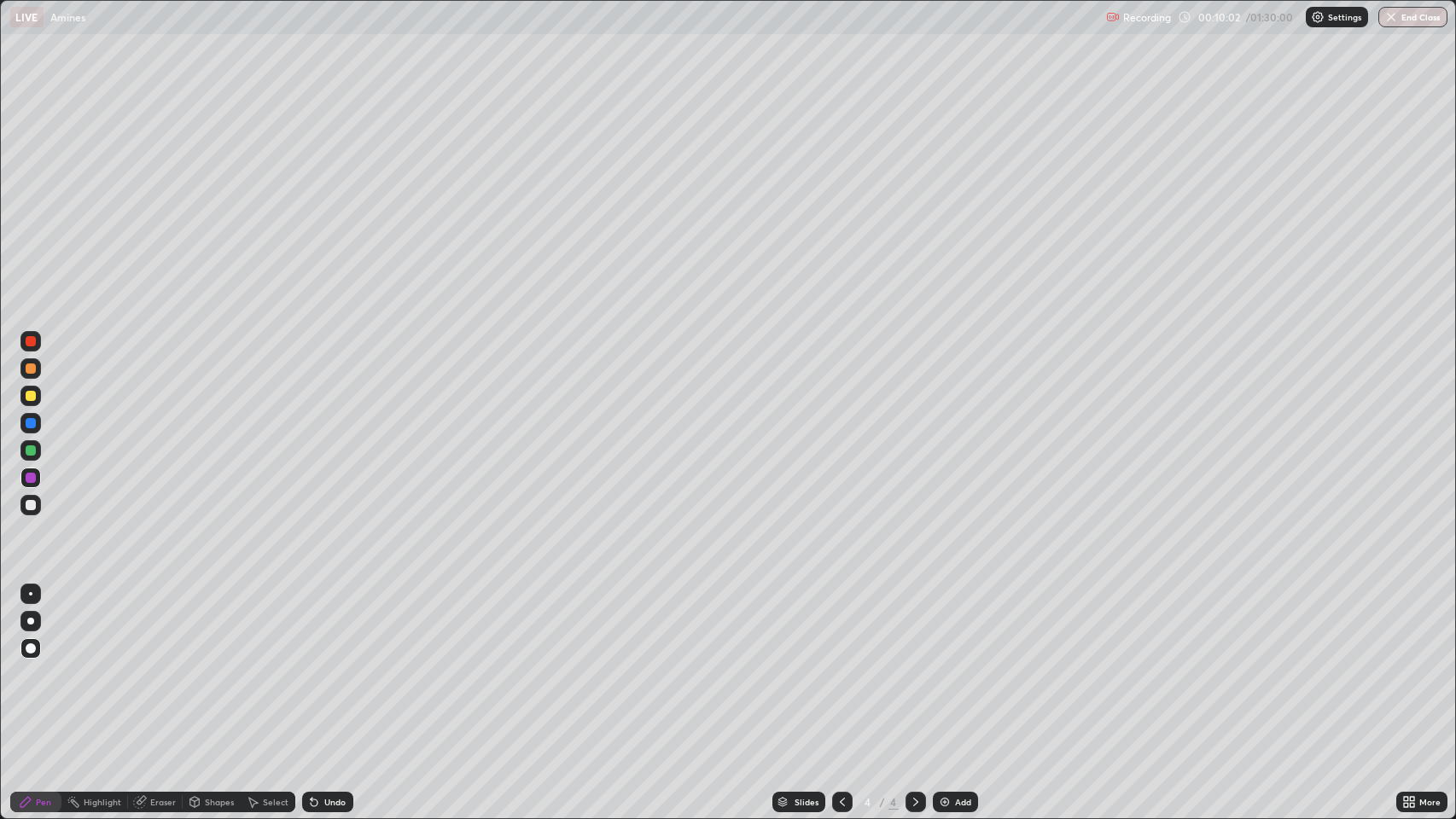
click at [324, 664] on div "Undo" at bounding box center [334, 802] width 21 height 9
click at [312, 664] on icon at bounding box center [314, 803] width 7 height 7
click at [320, 664] on div "Undo" at bounding box center [327, 802] width 52 height 21
click at [312, 664] on icon at bounding box center [314, 803] width 7 height 7
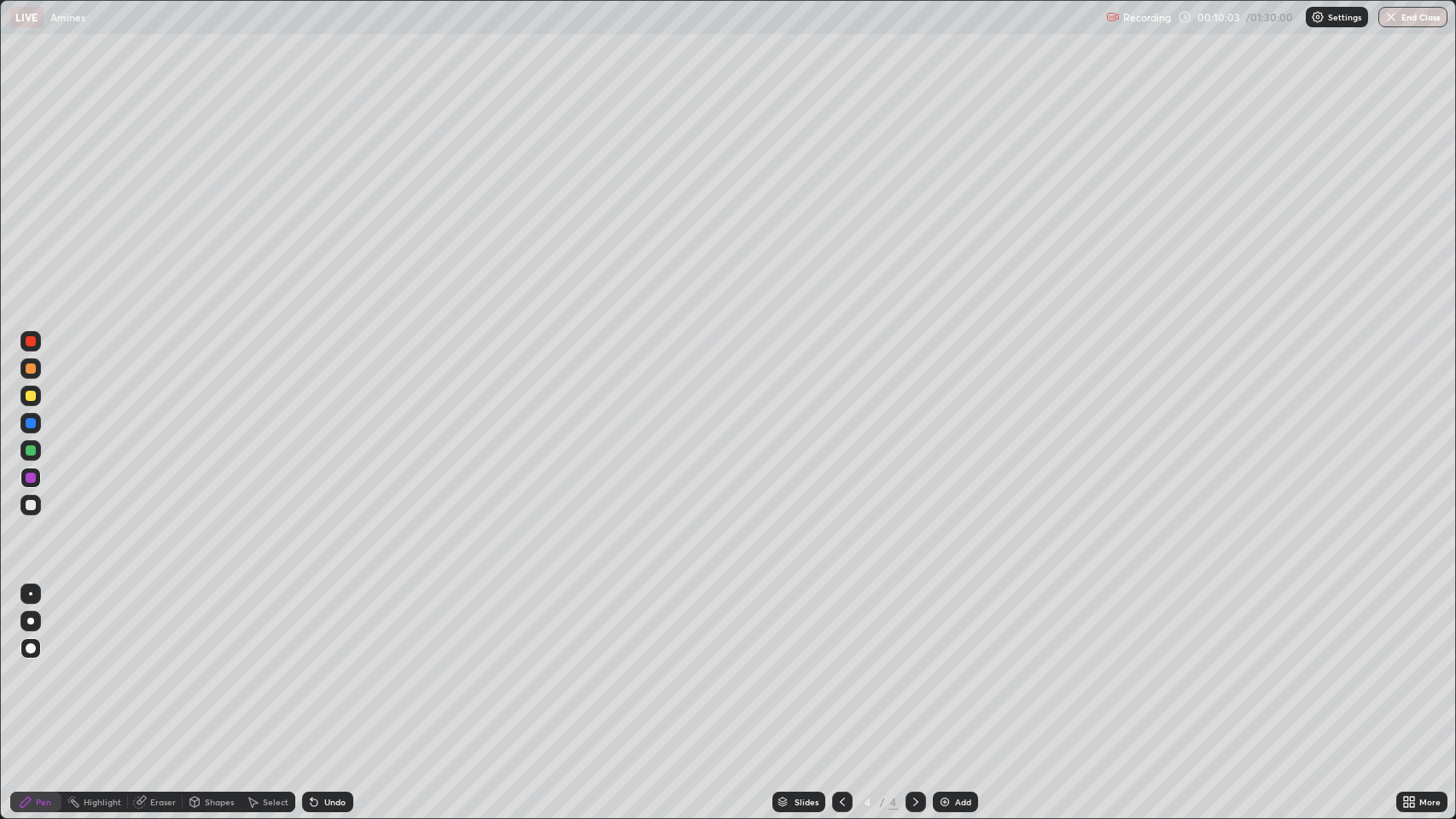
click at [312, 664] on icon at bounding box center [314, 803] width 7 height 7
click at [956, 664] on div "Add" at bounding box center [963, 802] width 16 height 9
click at [31, 395] on div at bounding box center [31, 396] width 10 height 10
click at [212, 664] on div "Shapes" at bounding box center [219, 802] width 29 height 9
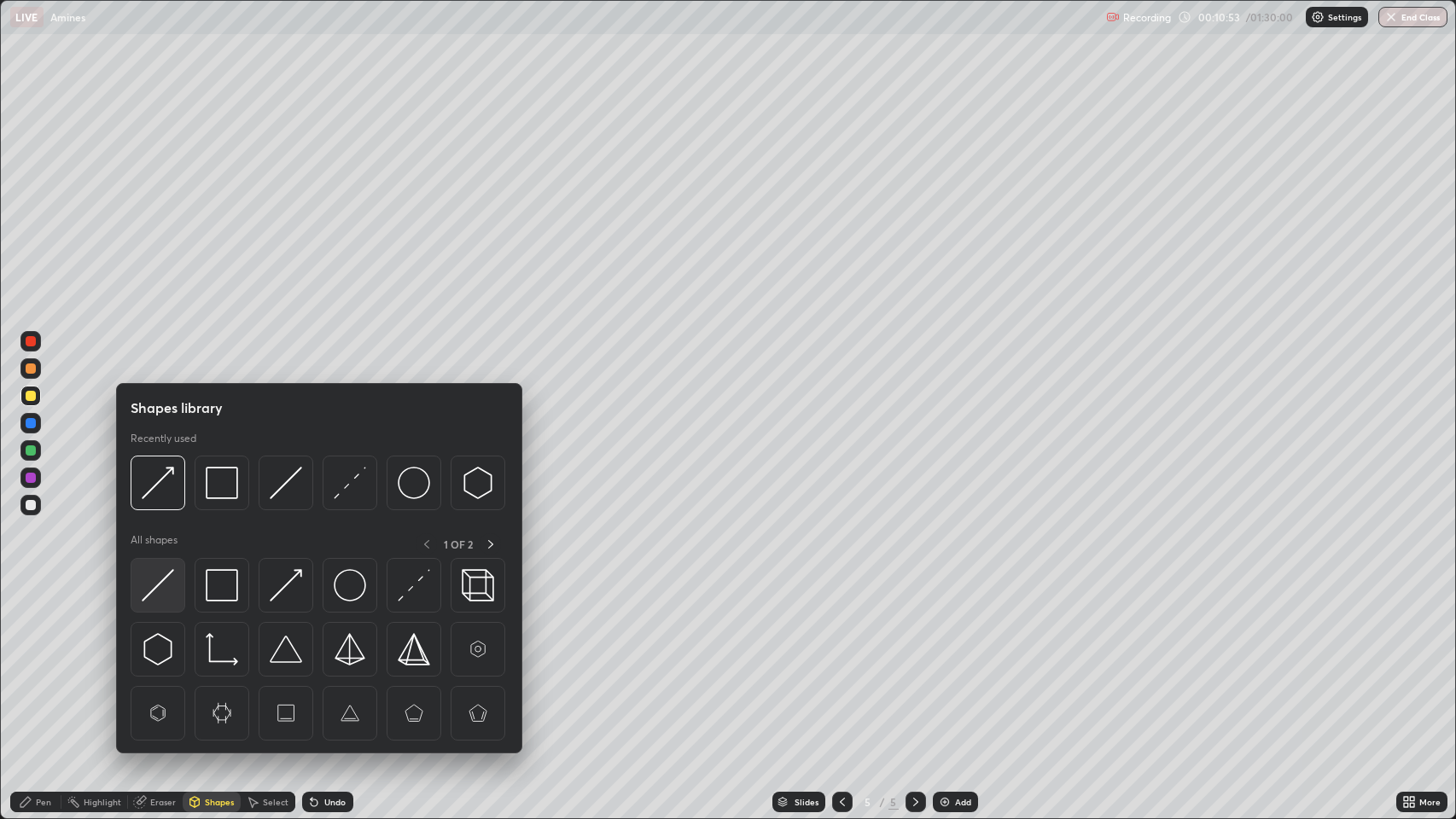
click at [164, 584] on img at bounding box center [158, 585] width 33 height 33
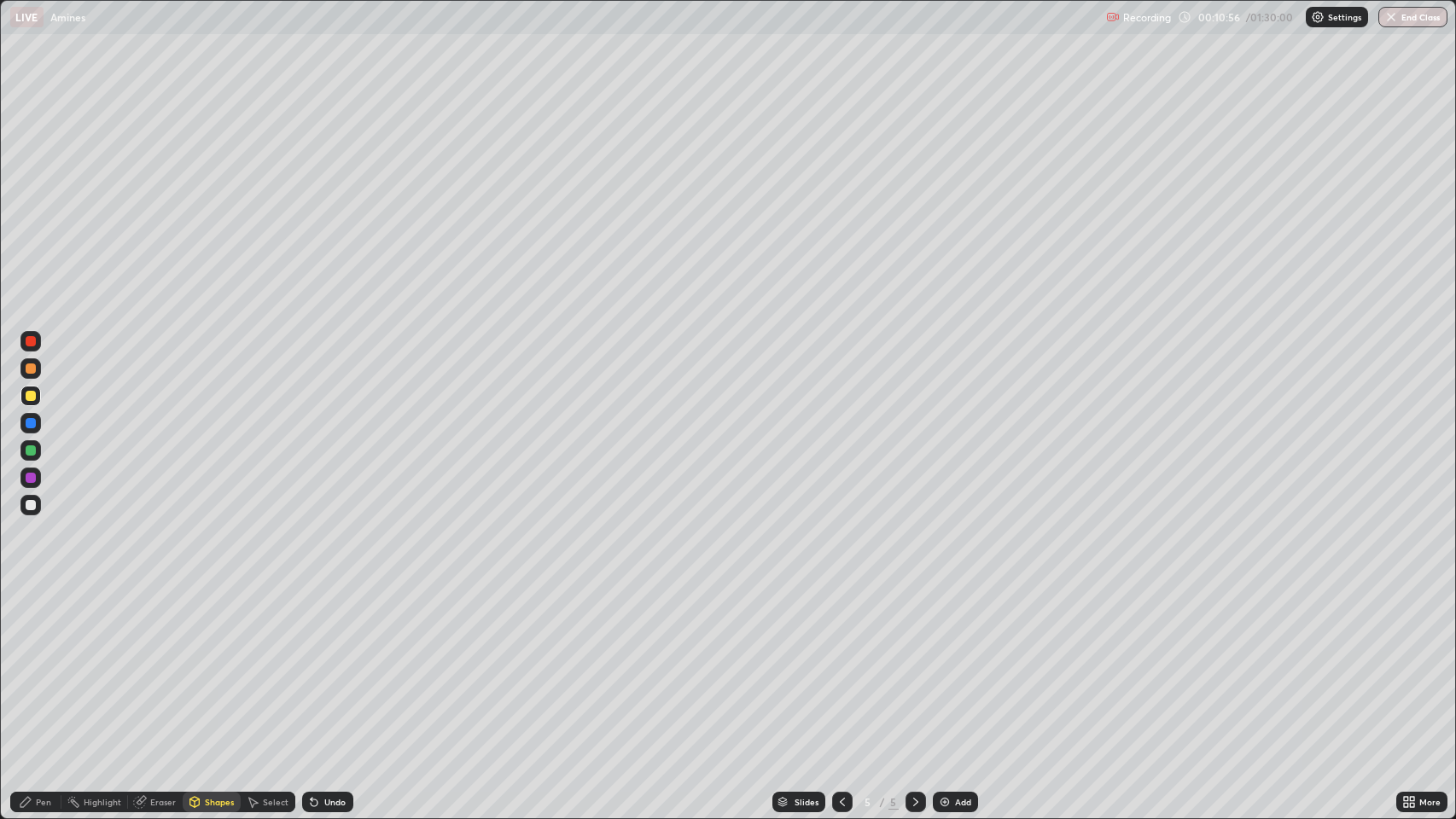
click at [50, 664] on div "Pen" at bounding box center [44, 802] width 15 height 9
click at [328, 664] on div "Undo" at bounding box center [327, 802] width 52 height 21
click at [312, 664] on icon at bounding box center [314, 803] width 7 height 7
click at [322, 664] on div "Undo" at bounding box center [327, 802] width 52 height 21
click at [315, 664] on icon at bounding box center [314, 802] width 14 height 14
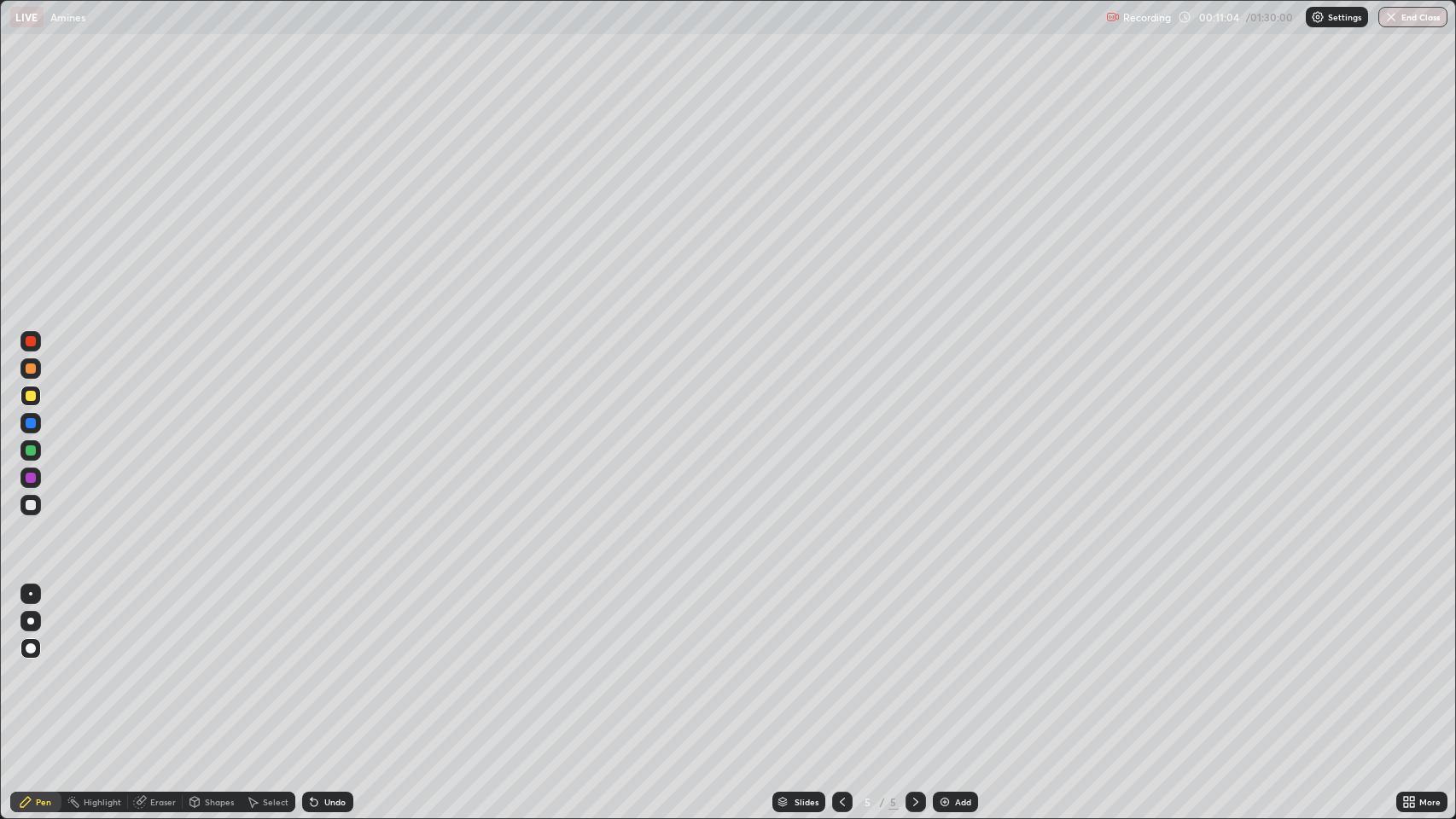
click at [315, 664] on icon at bounding box center [314, 802] width 14 height 14
click at [214, 664] on div "Shapes" at bounding box center [219, 802] width 29 height 9
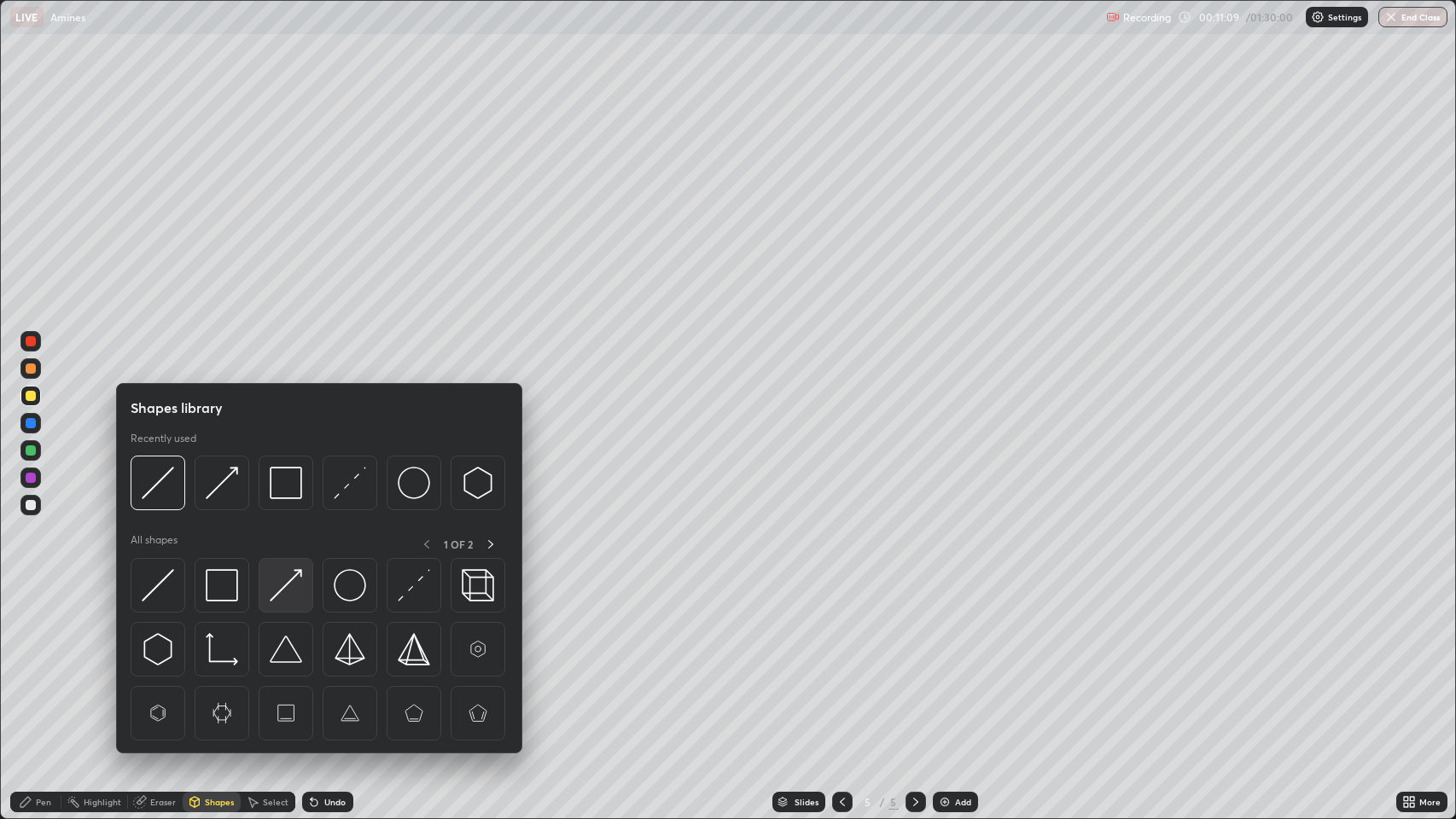
click at [288, 592] on img at bounding box center [286, 585] width 33 height 33
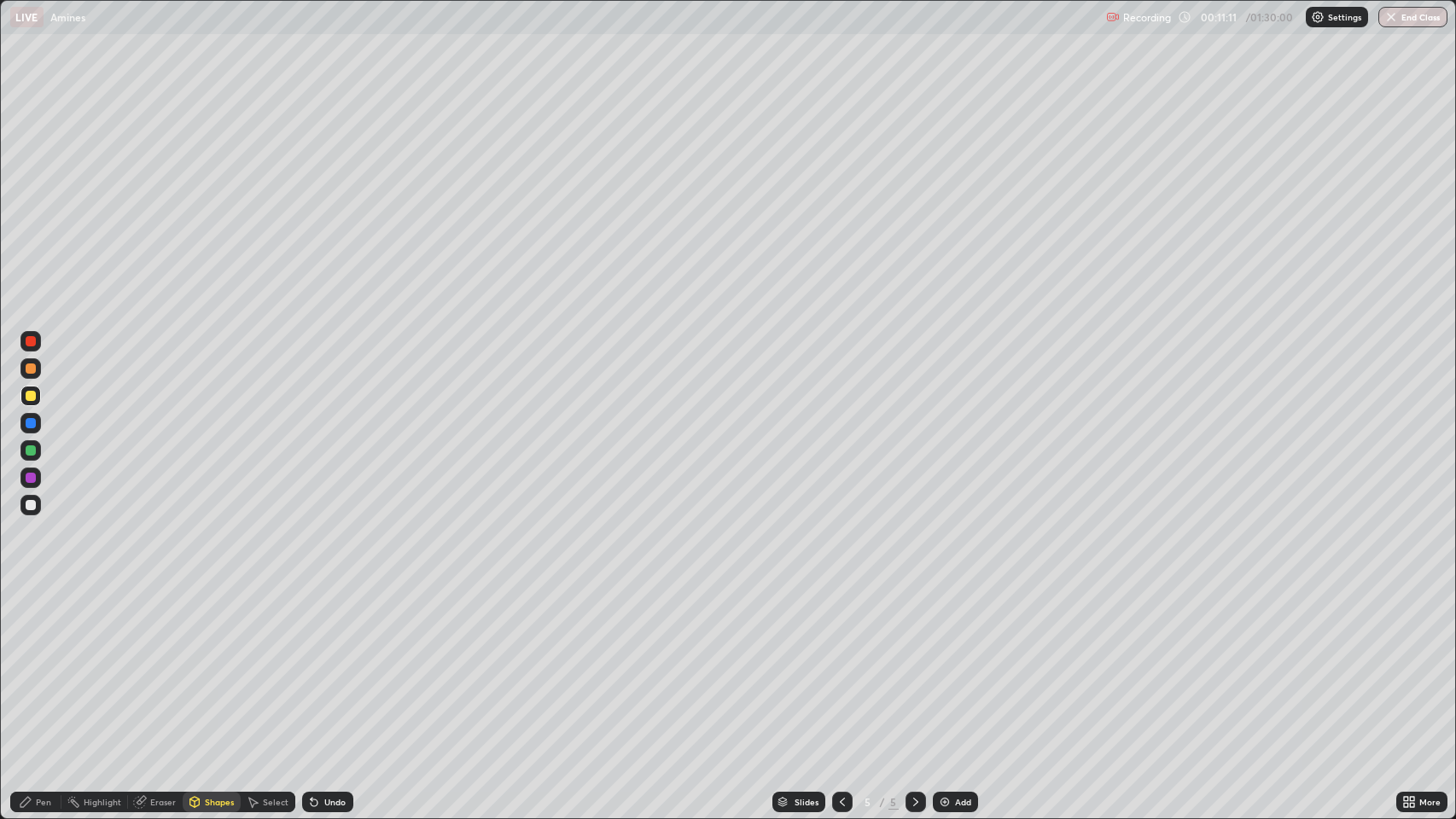
click at [34, 664] on div "Pen" at bounding box center [36, 802] width 52 height 21
click at [201, 664] on div "Shapes" at bounding box center [211, 802] width 58 height 21
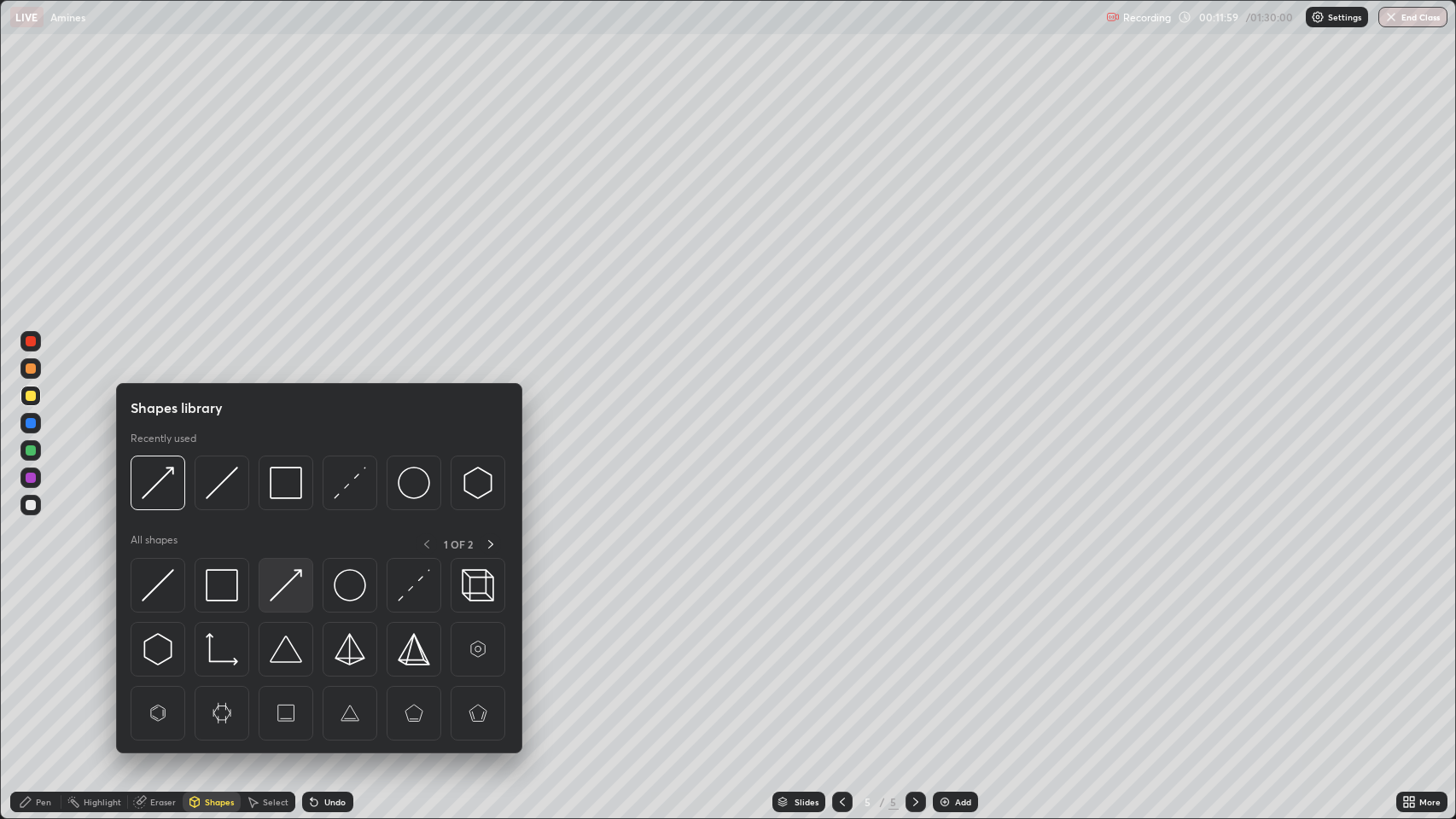
click at [284, 584] on img at bounding box center [286, 585] width 33 height 33
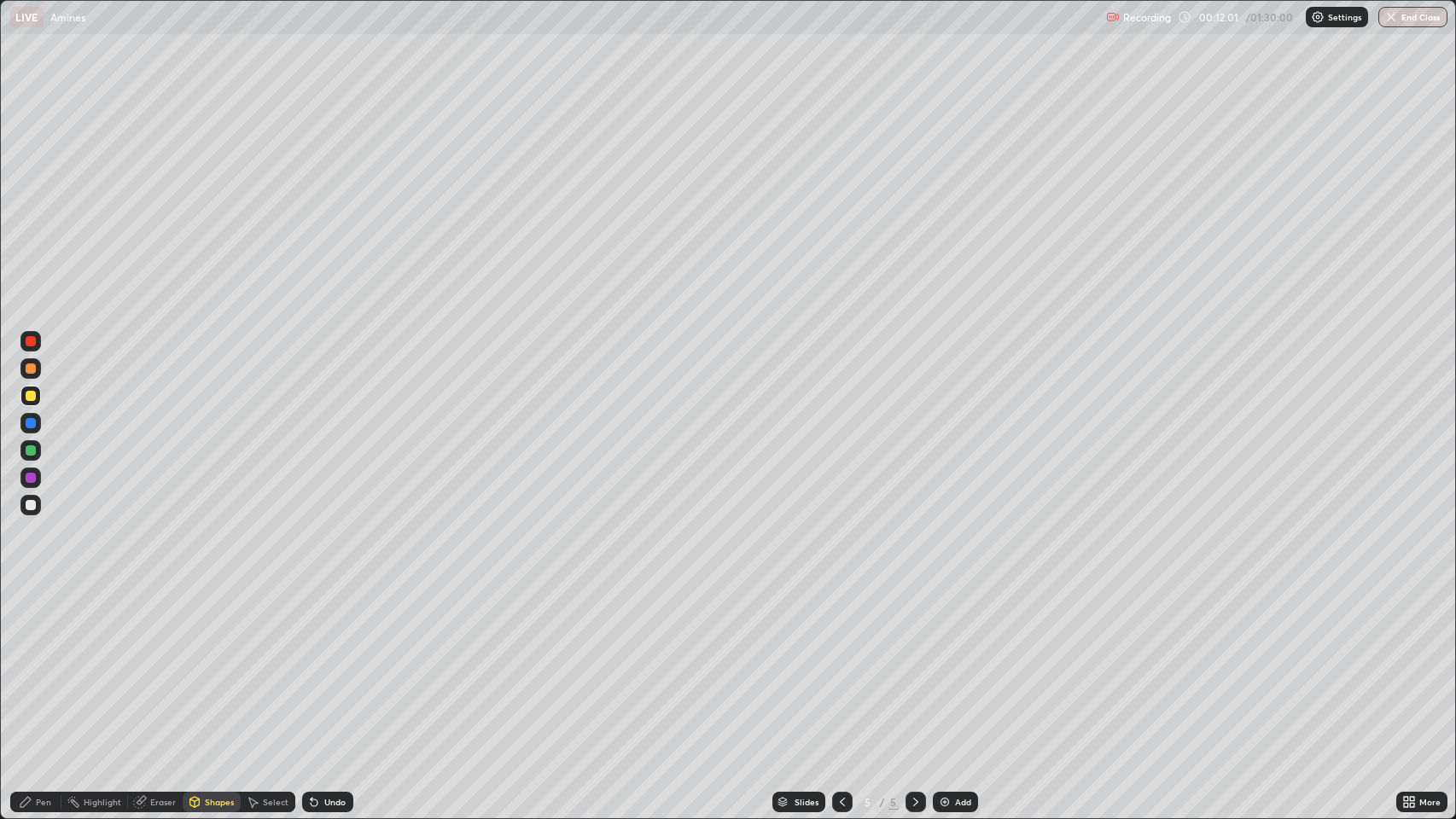
click at [26, 664] on icon at bounding box center [26, 802] width 14 height 14
click at [951, 664] on div "Add" at bounding box center [955, 802] width 46 height 21
click at [216, 664] on div "Shapes" at bounding box center [219, 802] width 29 height 9
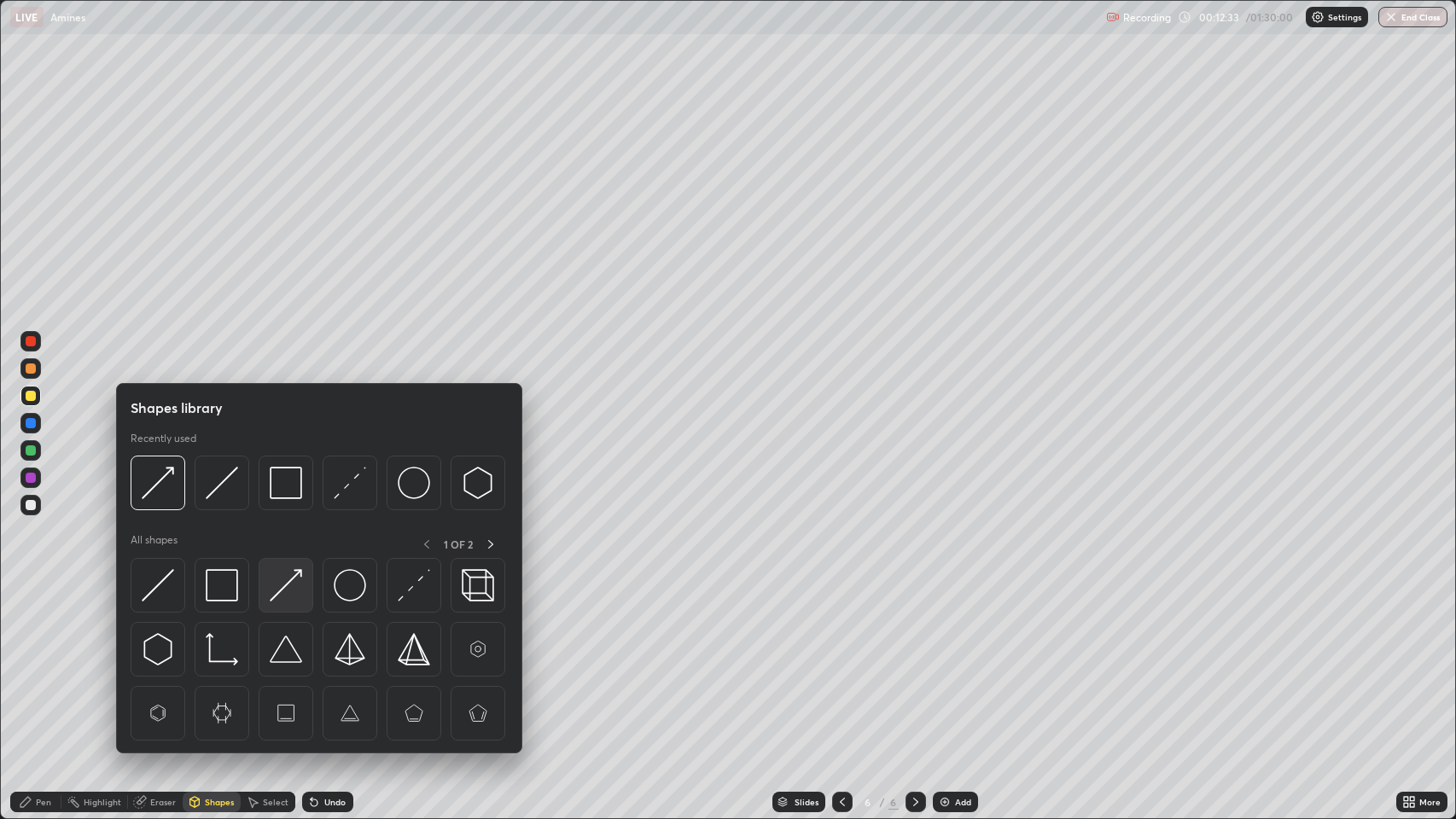
click at [285, 580] on img at bounding box center [286, 585] width 33 height 33
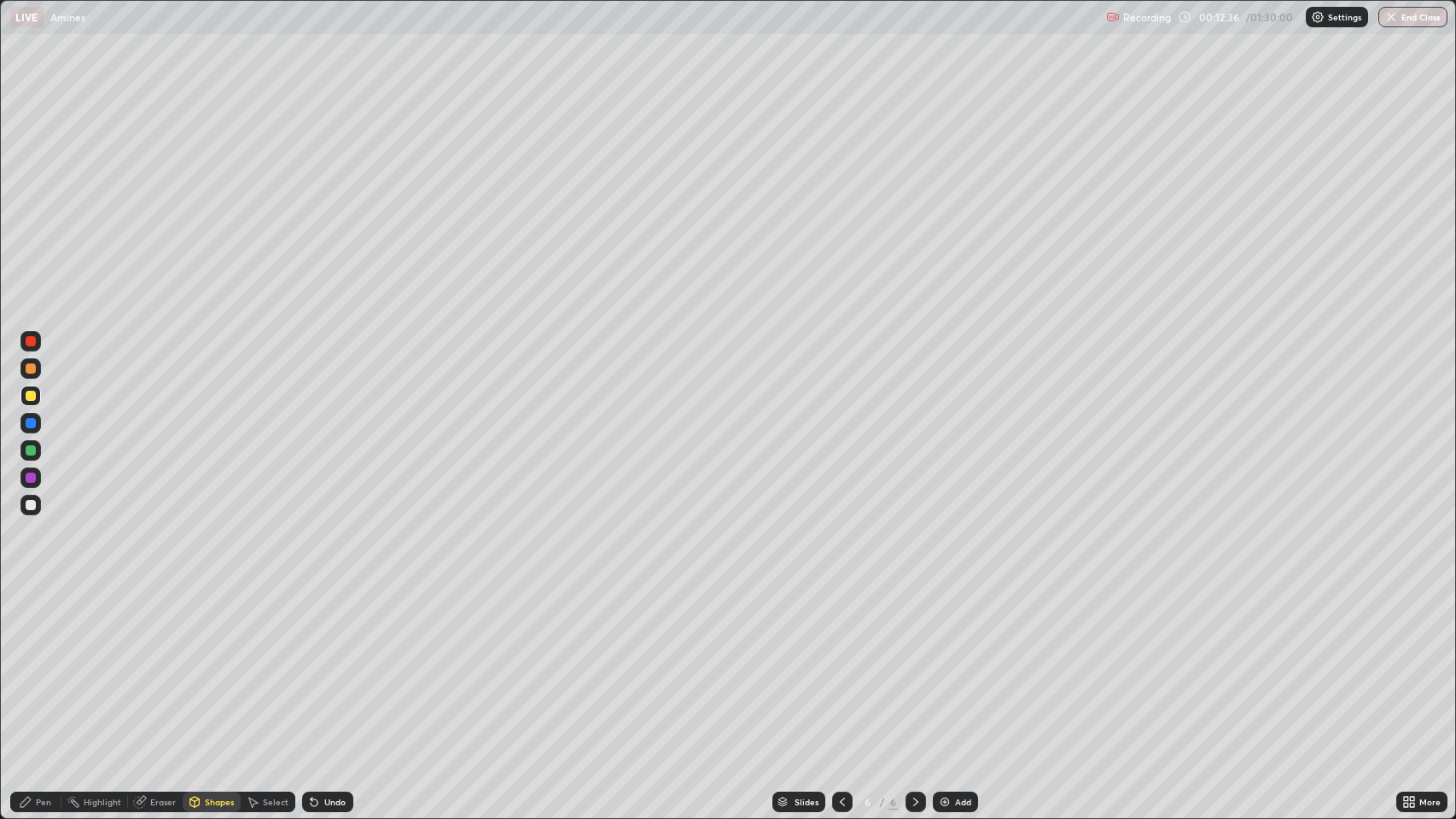
click at [38, 664] on div "Pen" at bounding box center [44, 802] width 15 height 9
click at [205, 664] on div "Shapes" at bounding box center [219, 802] width 29 height 9
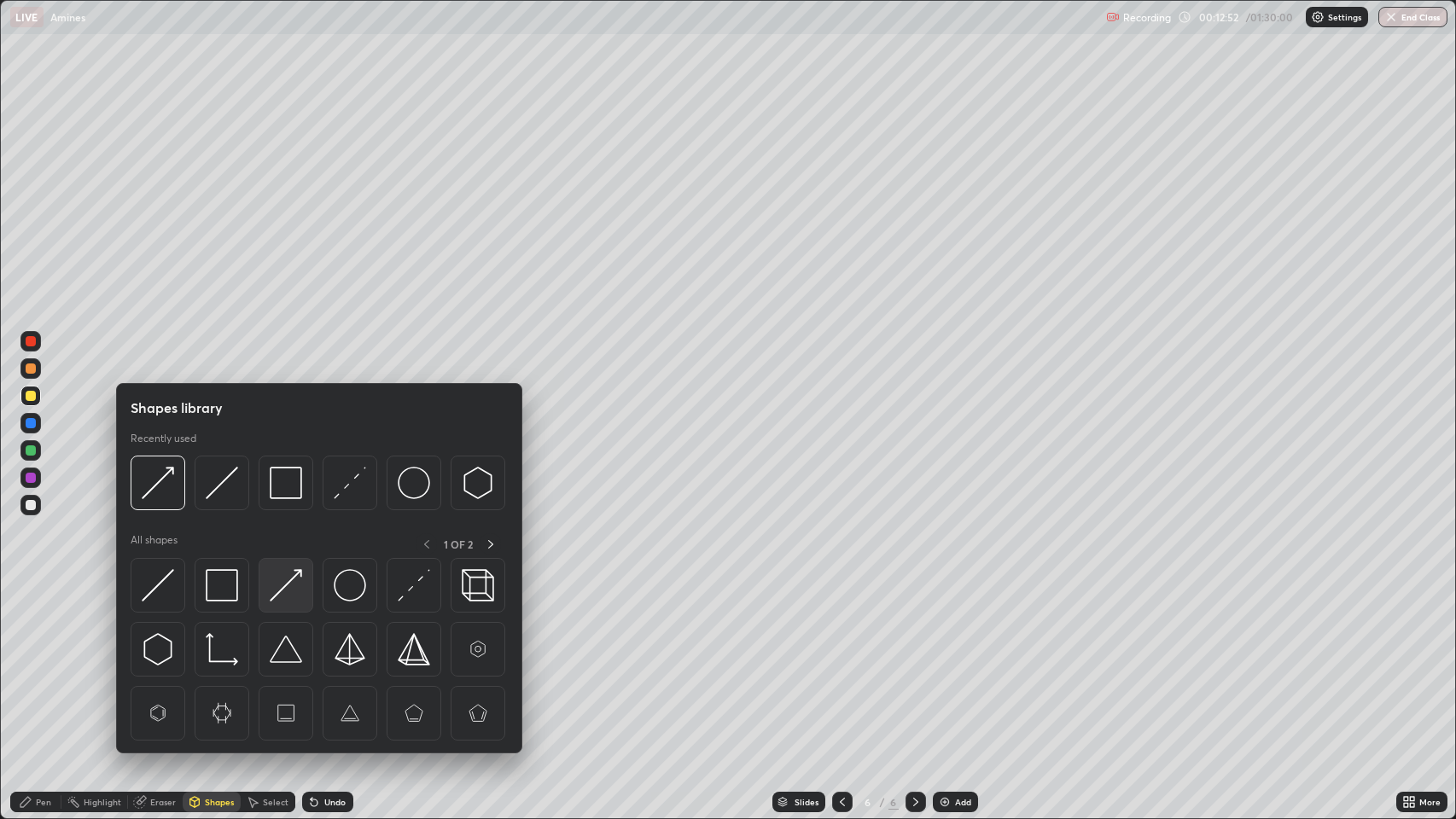
click at [299, 586] on img at bounding box center [286, 585] width 33 height 33
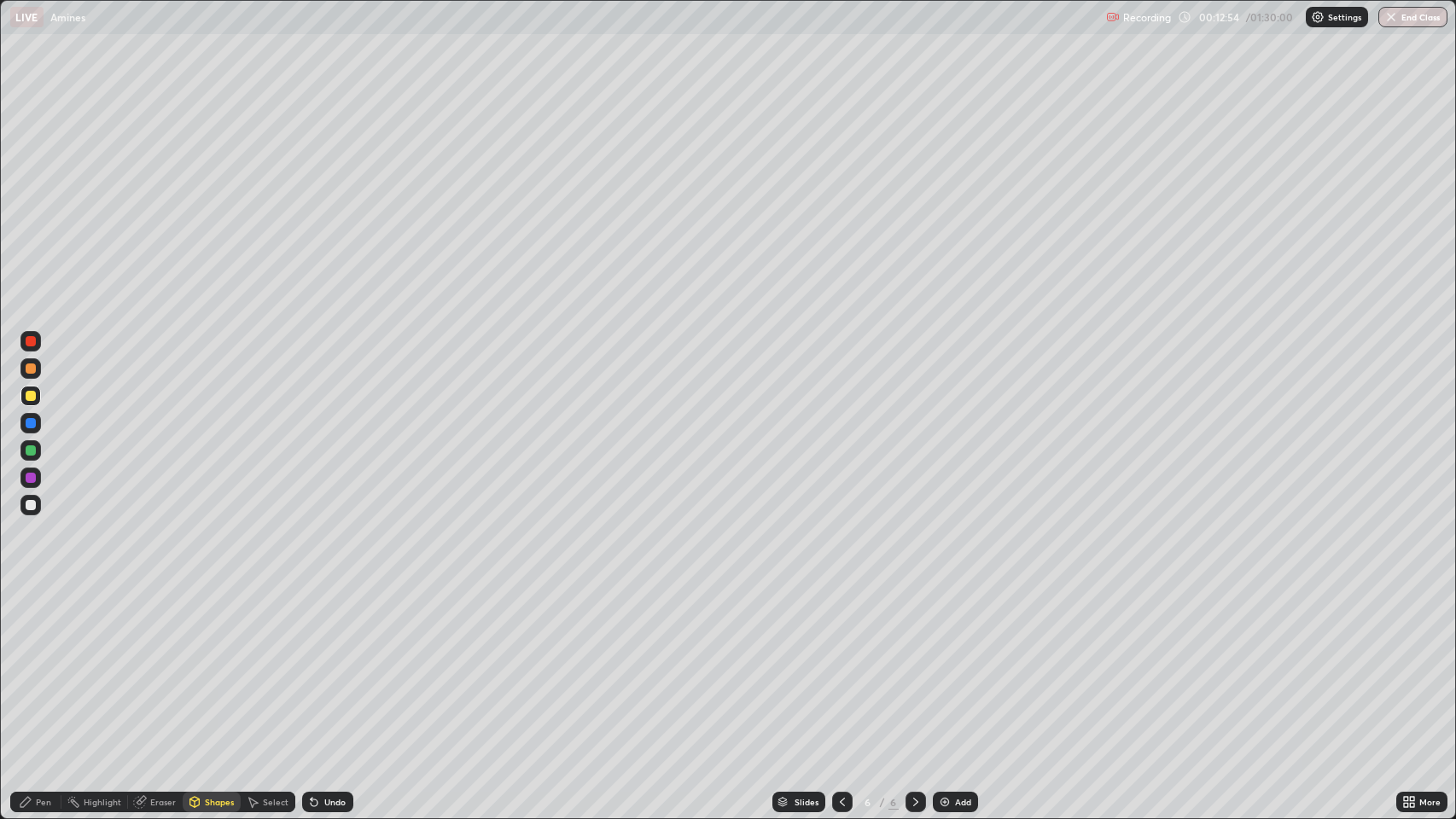
click at [46, 664] on div "Pen" at bounding box center [44, 802] width 15 height 9
click at [28, 423] on div at bounding box center [31, 423] width 10 height 10
click at [213, 664] on div "Shapes" at bounding box center [219, 802] width 29 height 9
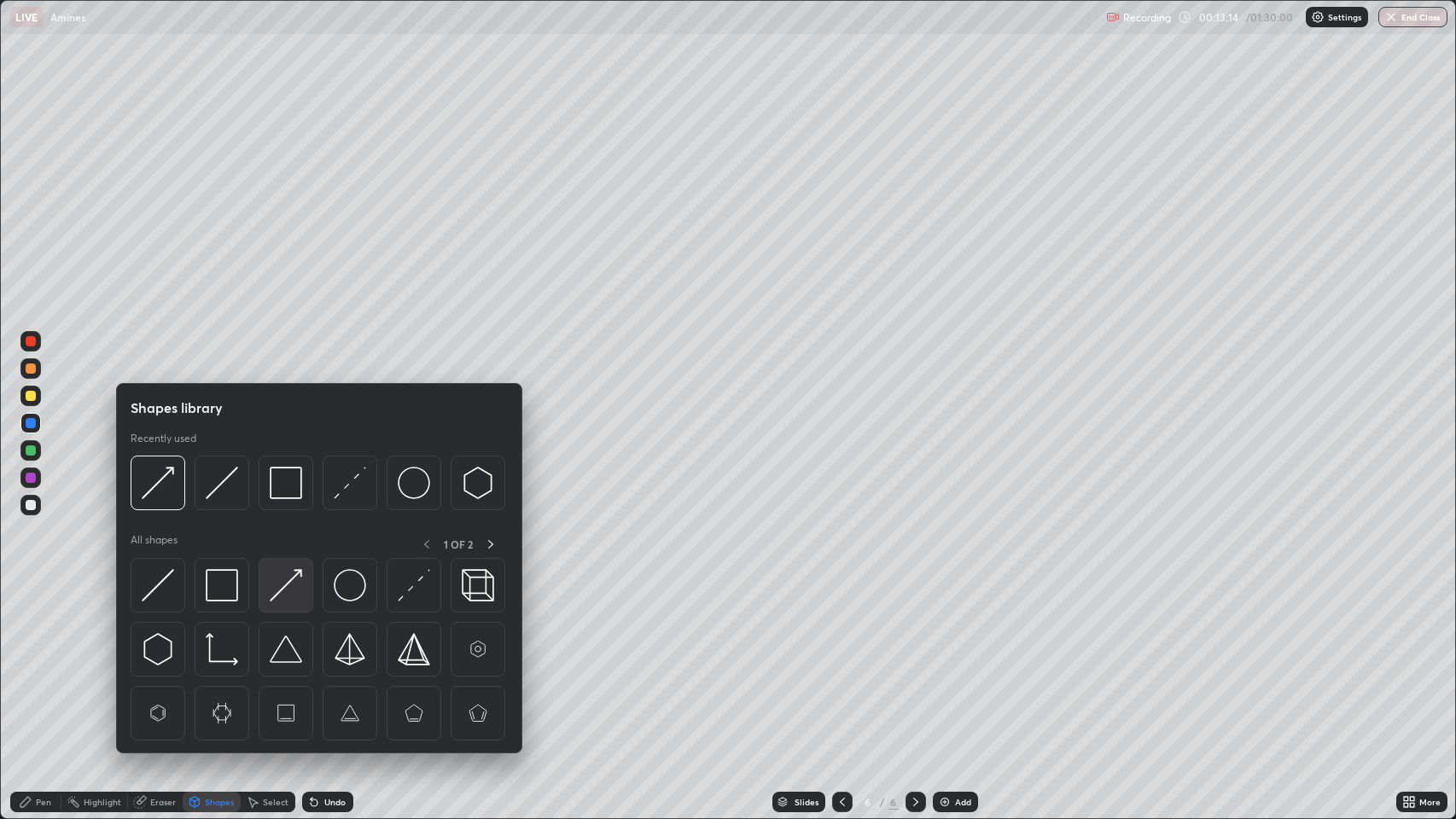
click at [280, 584] on img at bounding box center [286, 585] width 33 height 33
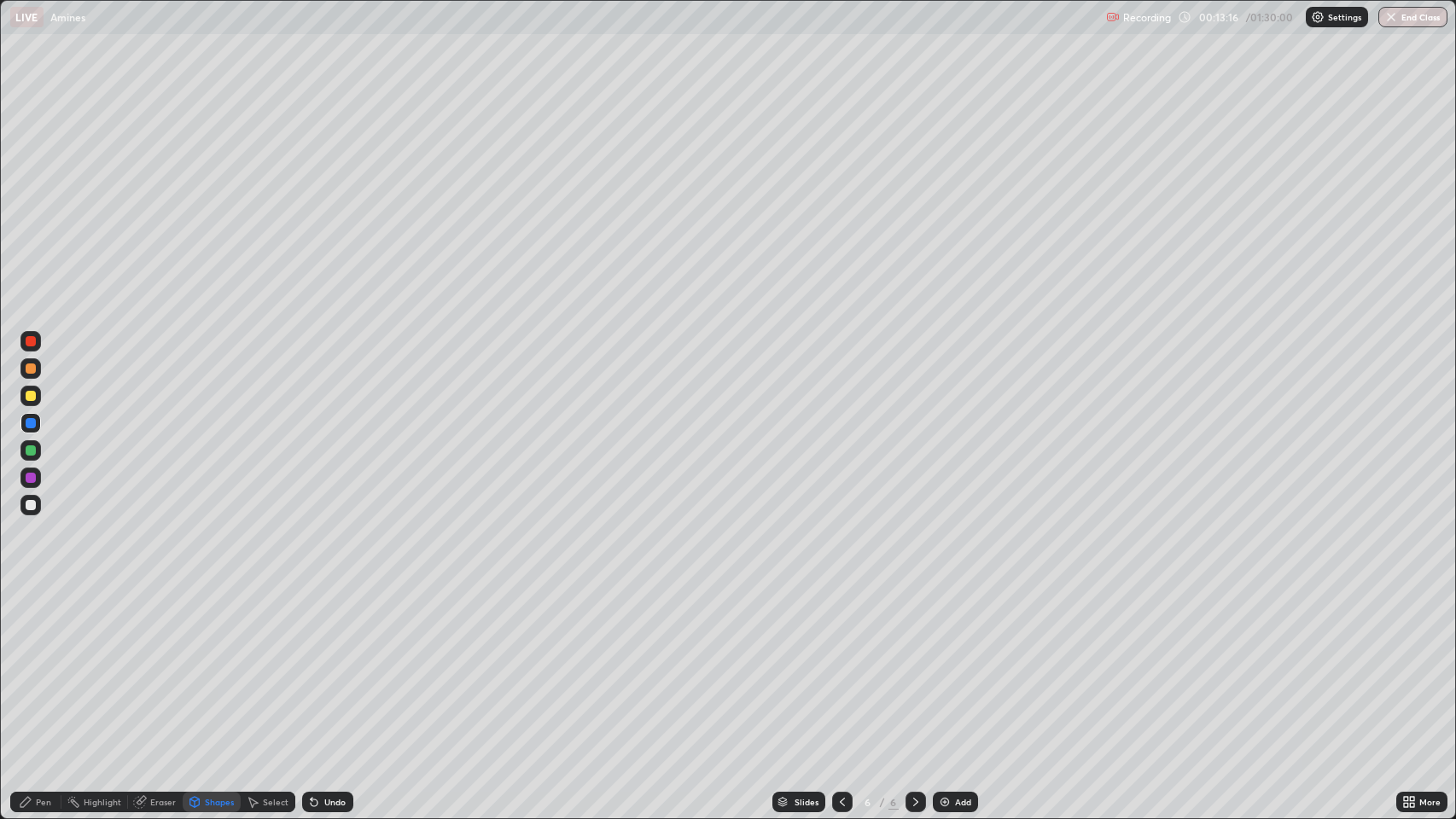
click at [38, 664] on div "Pen" at bounding box center [44, 802] width 15 height 9
click at [35, 393] on div at bounding box center [31, 396] width 10 height 10
click at [840, 664] on icon at bounding box center [842, 802] width 14 height 14
click at [841, 664] on icon at bounding box center [842, 802] width 14 height 14
click at [847, 664] on icon at bounding box center [842, 802] width 14 height 14
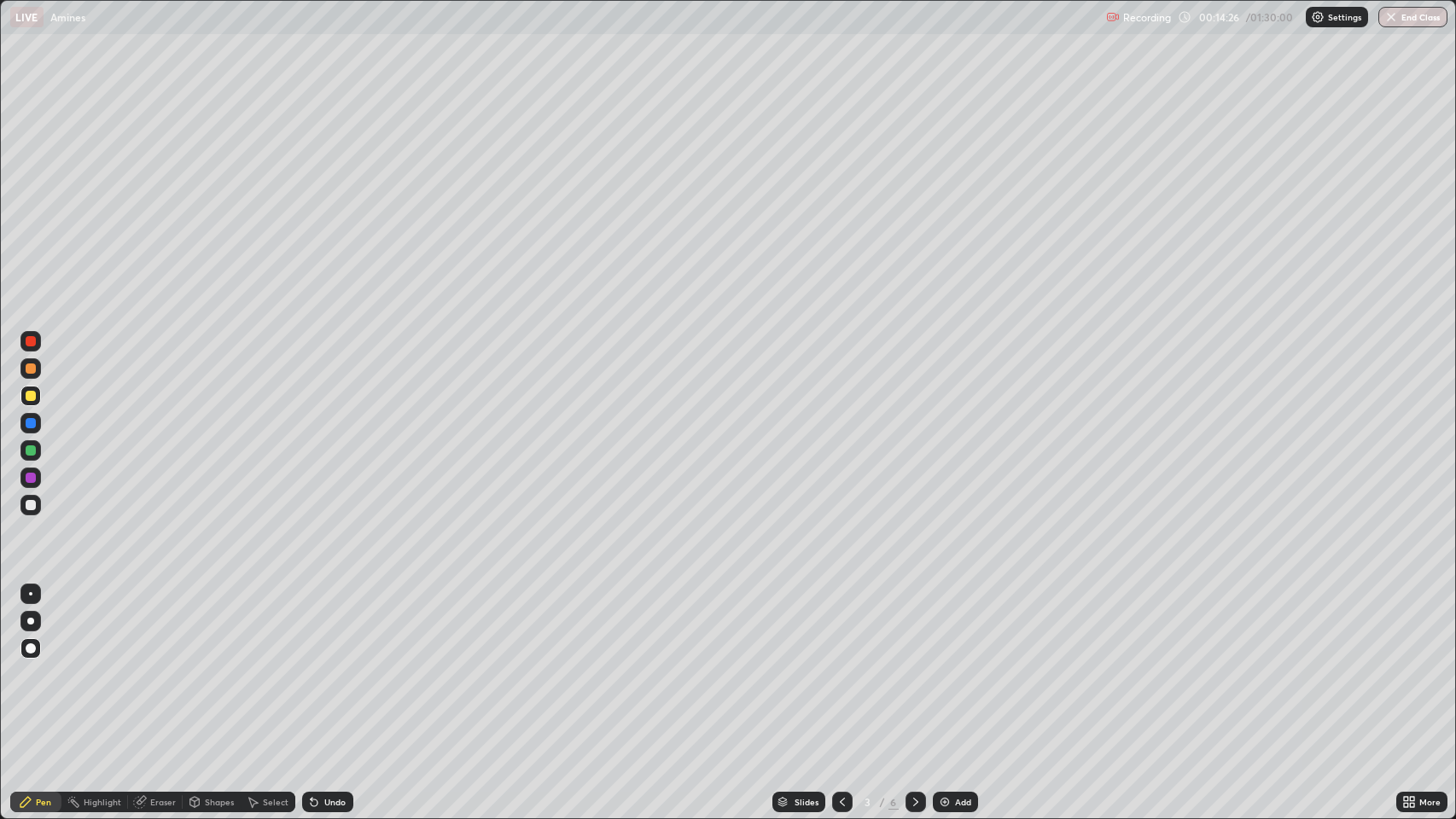
click at [913, 664] on icon at bounding box center [915, 802] width 5 height 9
click at [914, 664] on icon at bounding box center [915, 802] width 14 height 14
click at [959, 664] on div "Add" at bounding box center [963, 802] width 16 height 9
click at [832, 664] on div at bounding box center [842, 802] width 21 height 21
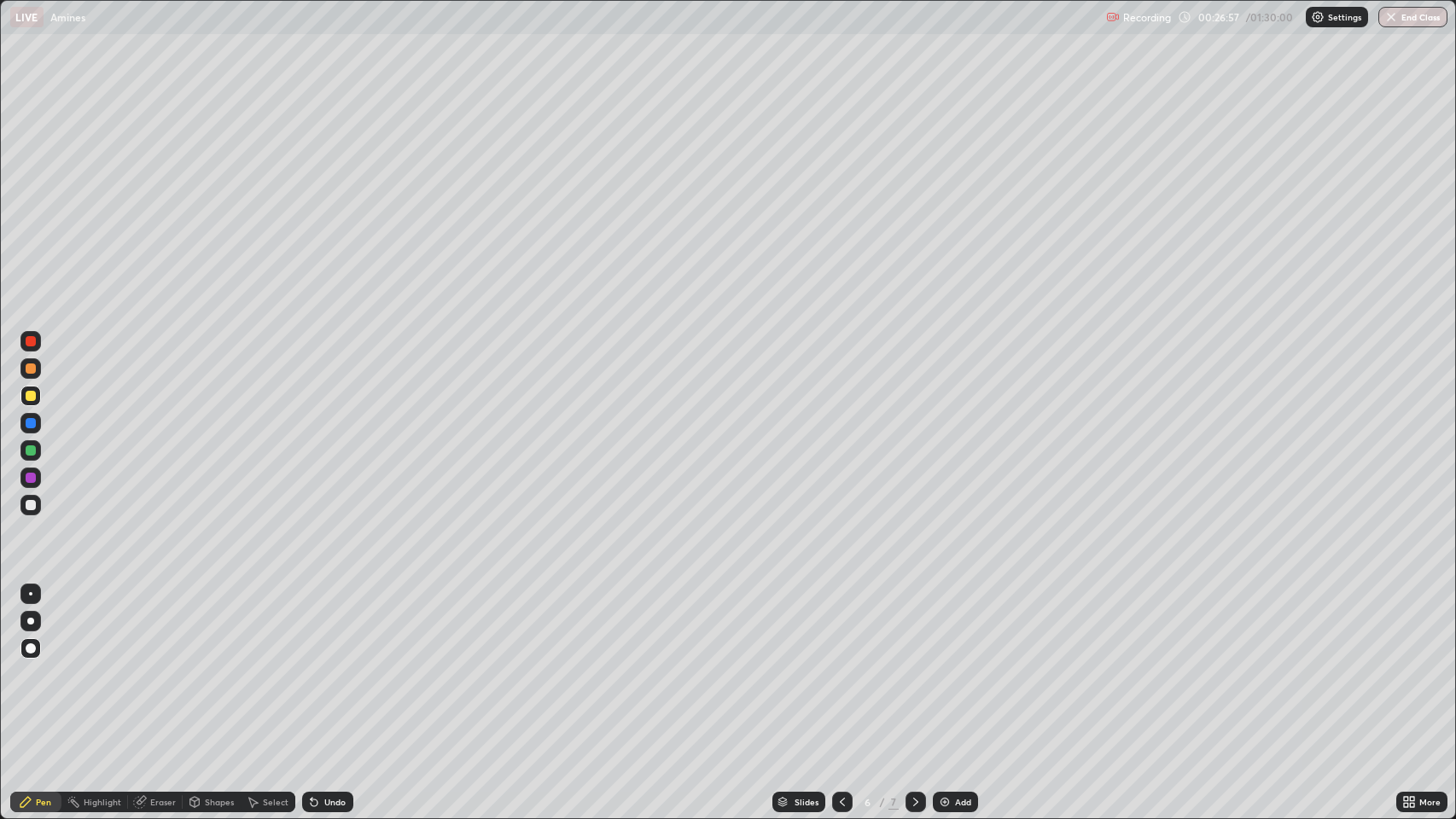
click at [914, 664] on icon at bounding box center [915, 802] width 14 height 14
click at [32, 423] on div at bounding box center [31, 423] width 10 height 10
click at [28, 396] on div at bounding box center [31, 396] width 10 height 10
click at [31, 423] on div at bounding box center [31, 423] width 10 height 10
click at [216, 664] on div "Shapes" at bounding box center [219, 802] width 29 height 9
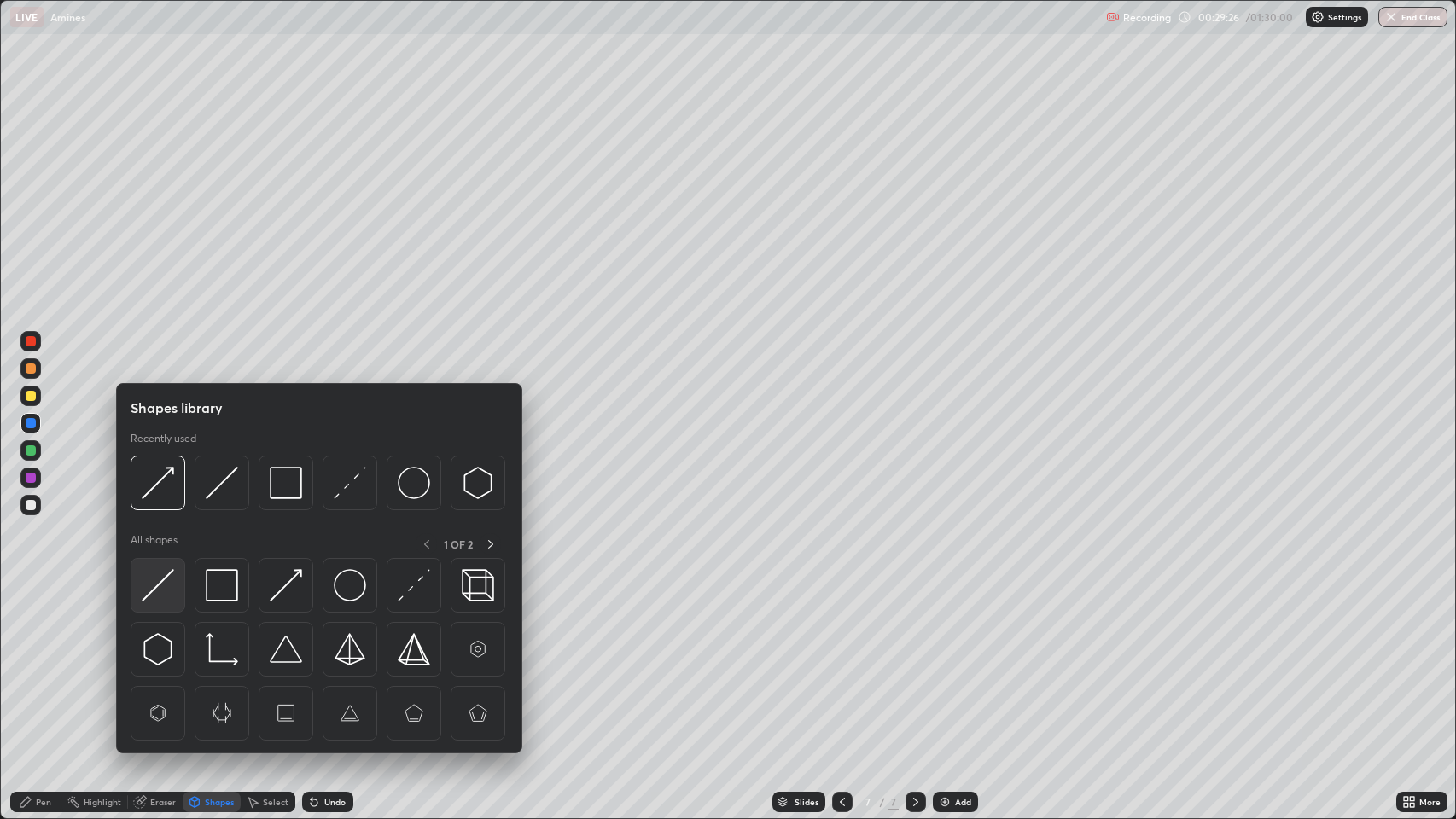
click at [157, 577] on img at bounding box center [158, 585] width 33 height 33
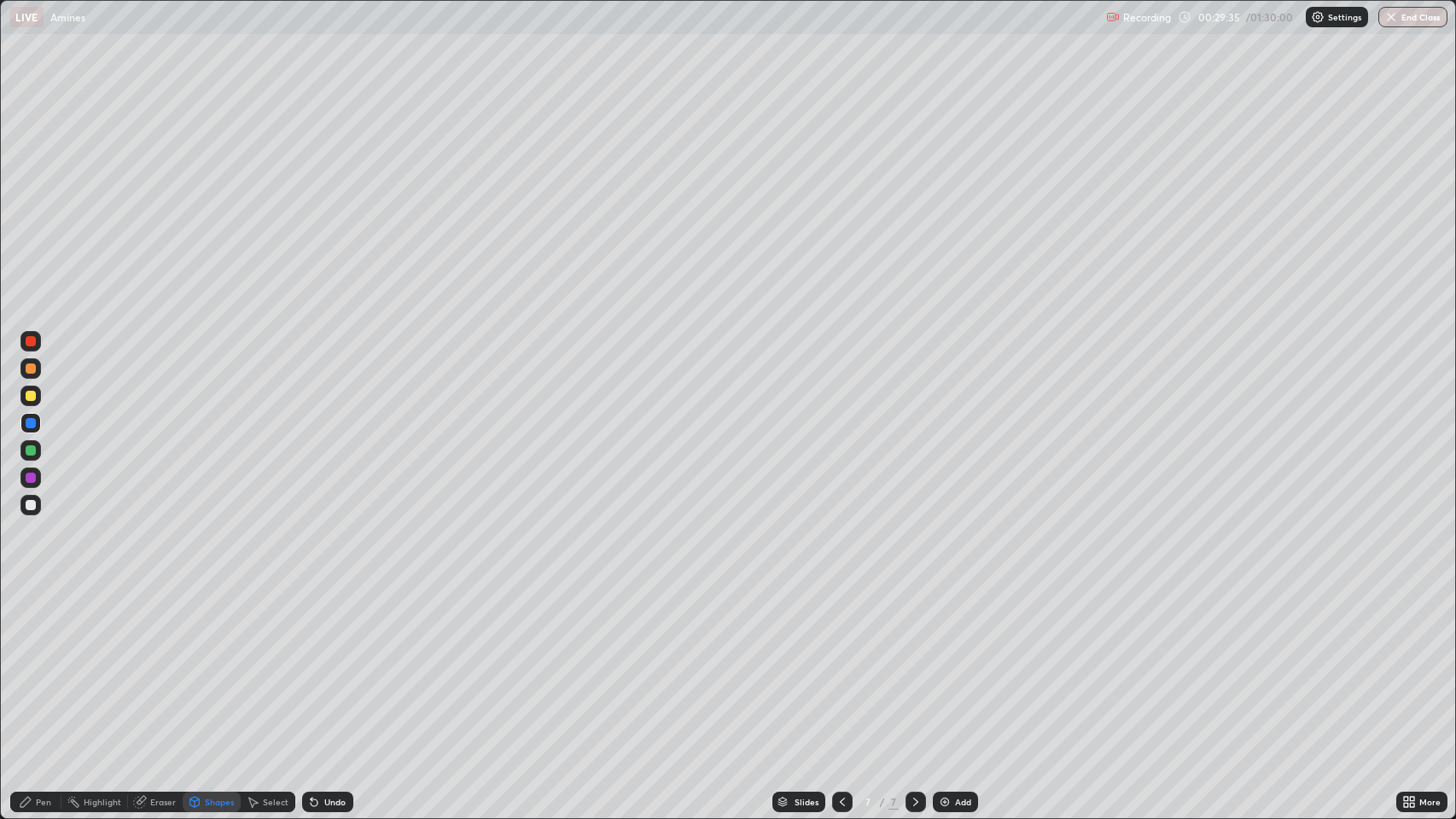
click at [348, 664] on div "Undo" at bounding box center [327, 802] width 52 height 21
click at [37, 664] on div "Pen" at bounding box center [44, 802] width 15 height 9
click at [30, 394] on div at bounding box center [31, 396] width 10 height 10
click at [31, 426] on div at bounding box center [31, 423] width 10 height 10
click at [838, 664] on icon at bounding box center [842, 802] width 14 height 14
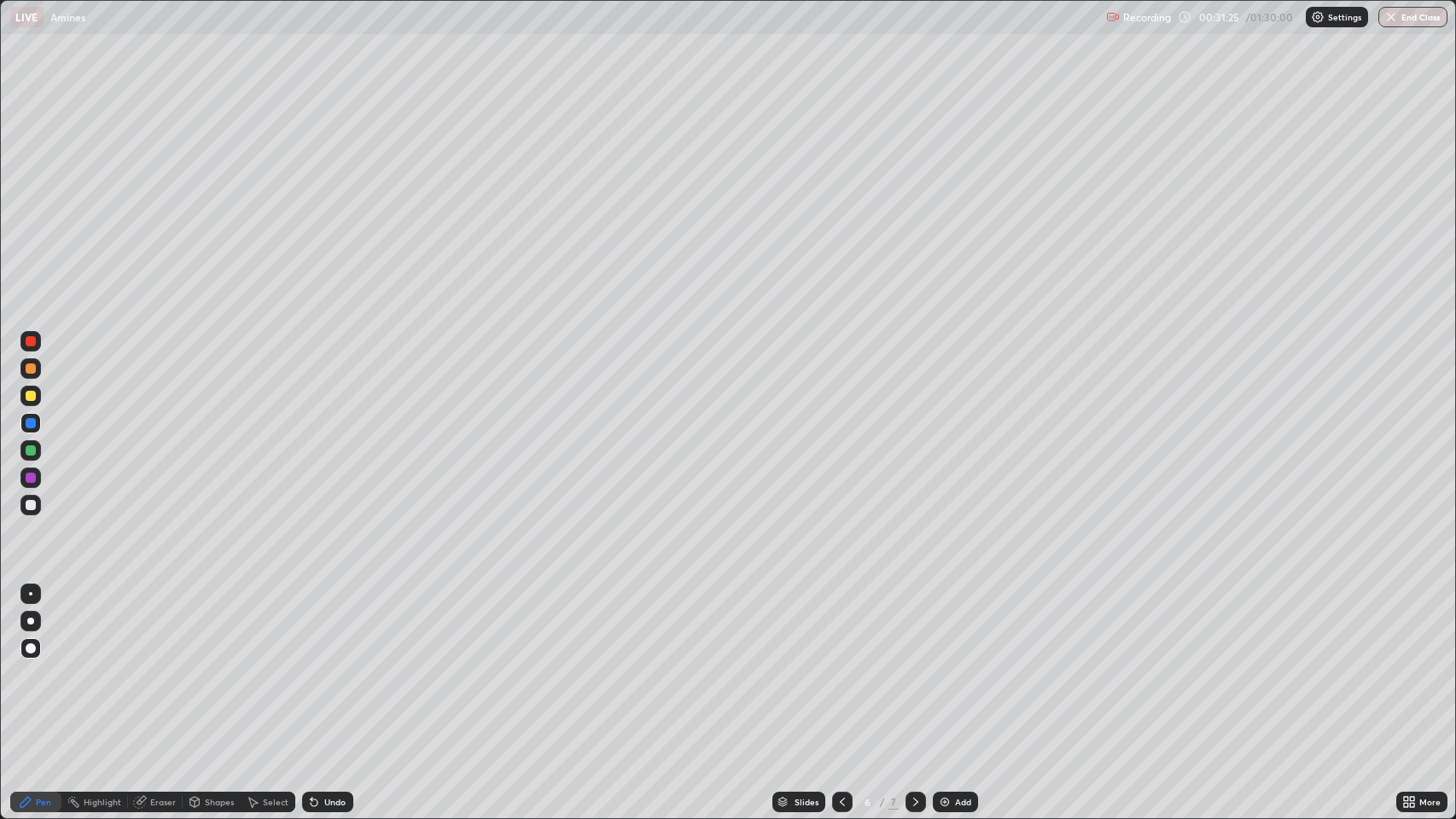
click at [841, 664] on icon at bounding box center [842, 802] width 14 height 14
click at [913, 664] on icon at bounding box center [915, 802] width 14 height 14
click at [915, 664] on icon at bounding box center [915, 802] width 5 height 9
click at [961, 664] on div "Add" at bounding box center [963, 802] width 16 height 9
click at [205, 664] on div "Shapes" at bounding box center [219, 802] width 29 height 9
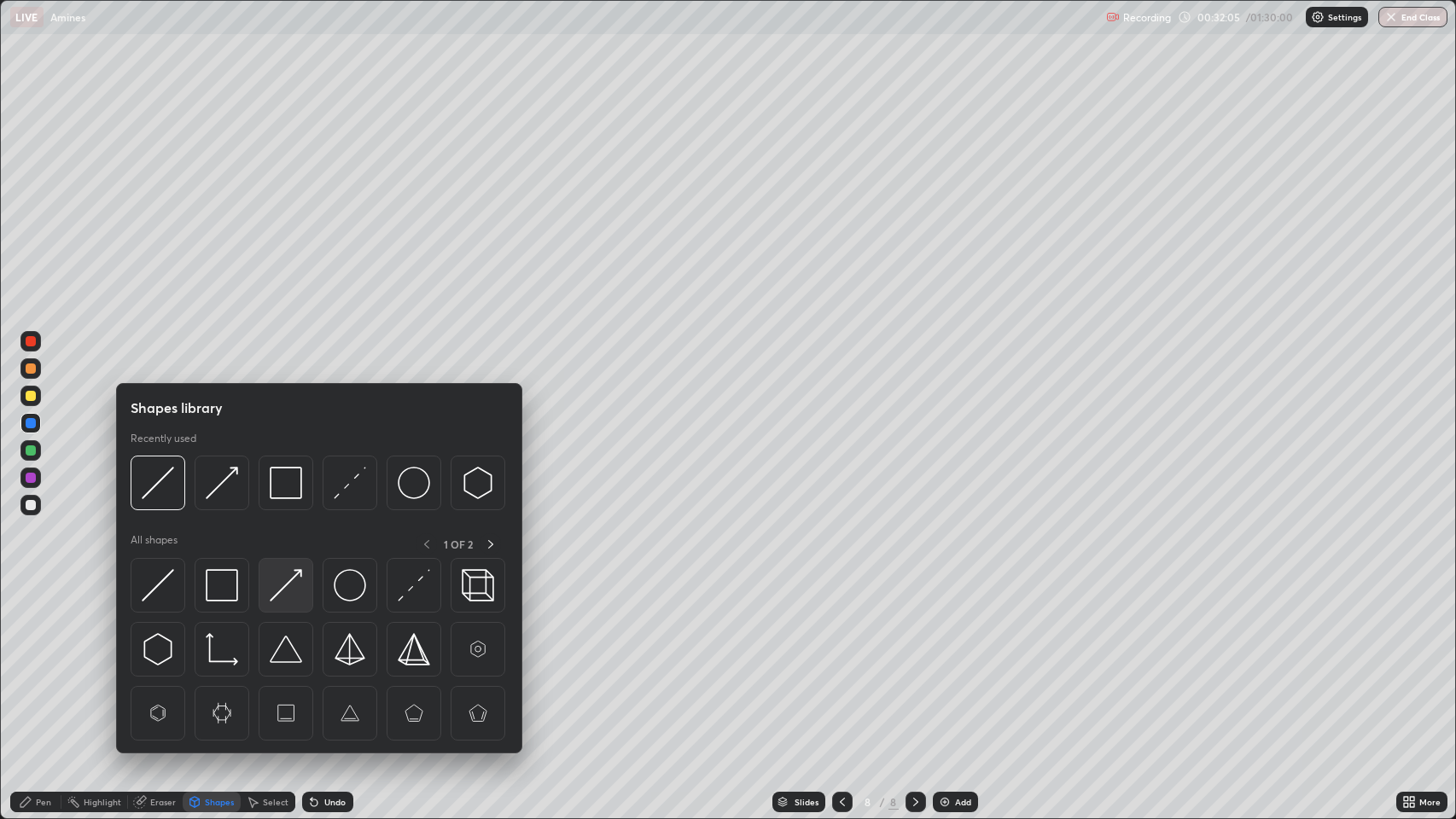
click at [291, 587] on img at bounding box center [286, 585] width 33 height 33
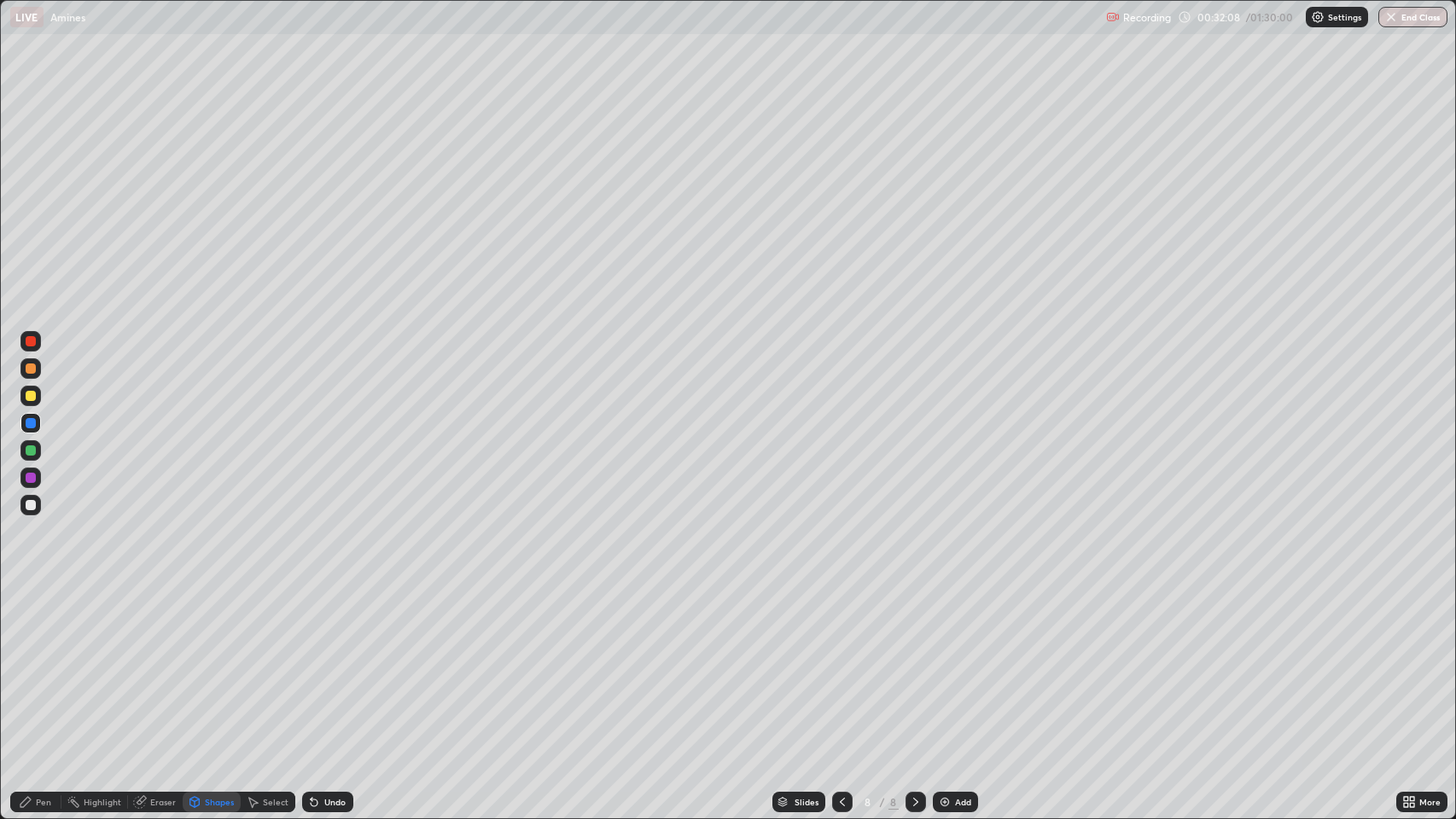
click at [37, 664] on div "Pen" at bounding box center [44, 802] width 15 height 9
click at [31, 450] on div at bounding box center [31, 450] width 10 height 10
click at [942, 664] on img at bounding box center [945, 802] width 14 height 14
click at [310, 664] on icon at bounding box center [311, 798] width 2 height 2
click at [31, 369] on div at bounding box center [31, 369] width 10 height 10
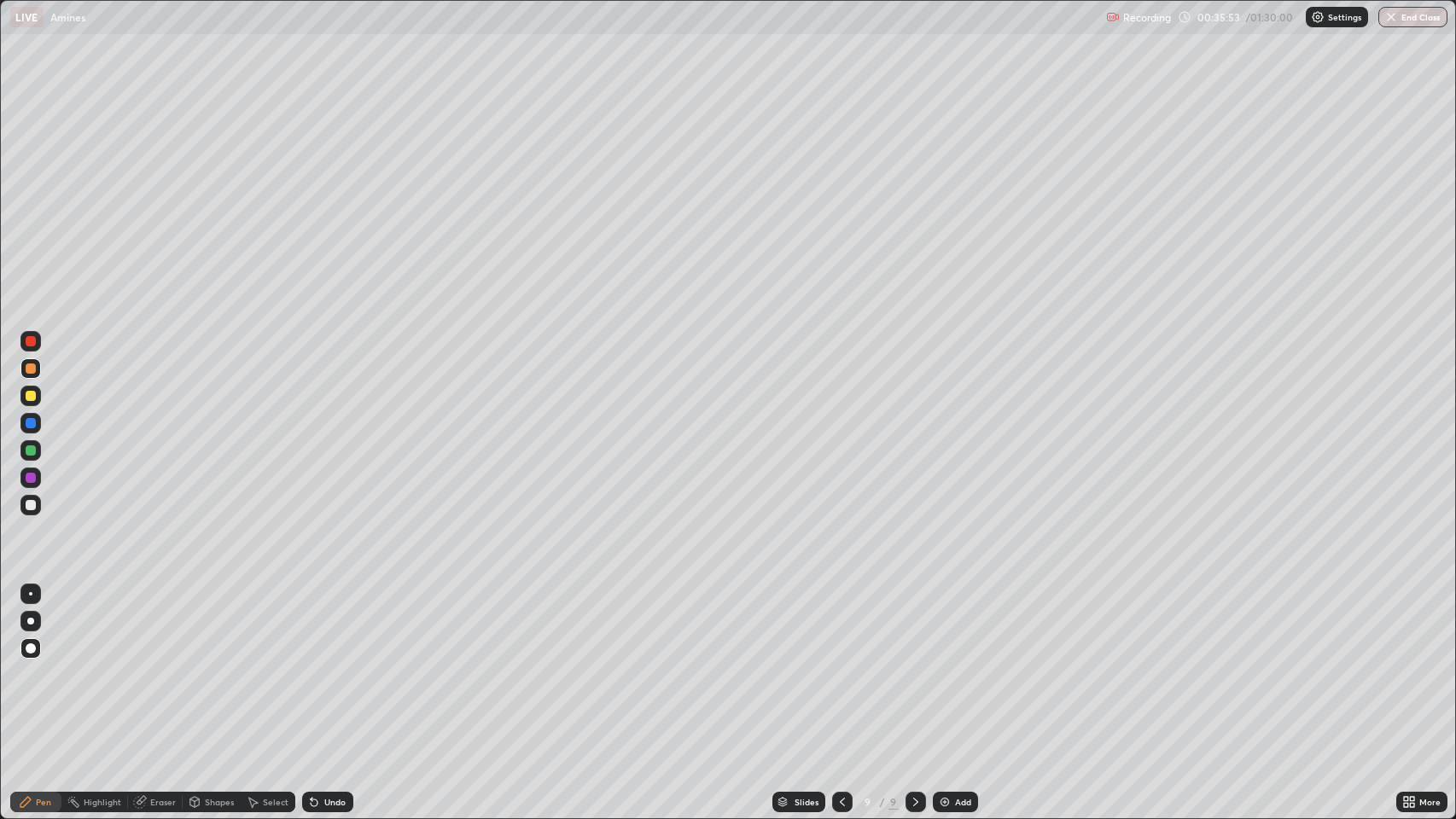
click at [33, 397] on div at bounding box center [31, 396] width 10 height 10
click at [957, 664] on div "Add" at bounding box center [955, 802] width 46 height 21
click at [211, 664] on div "Shapes" at bounding box center [219, 802] width 29 height 9
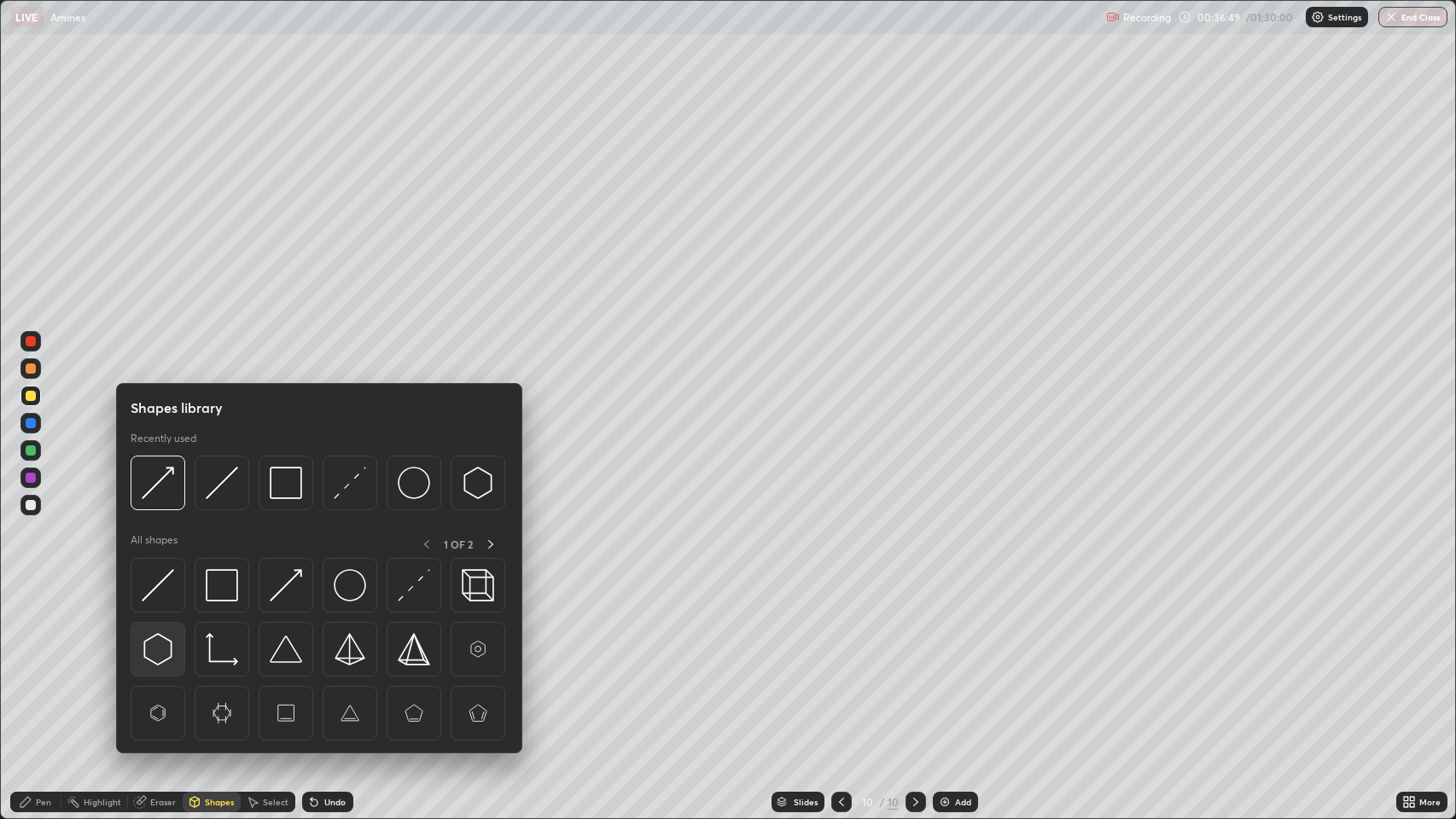
click at [161, 641] on img at bounding box center [158, 650] width 33 height 33
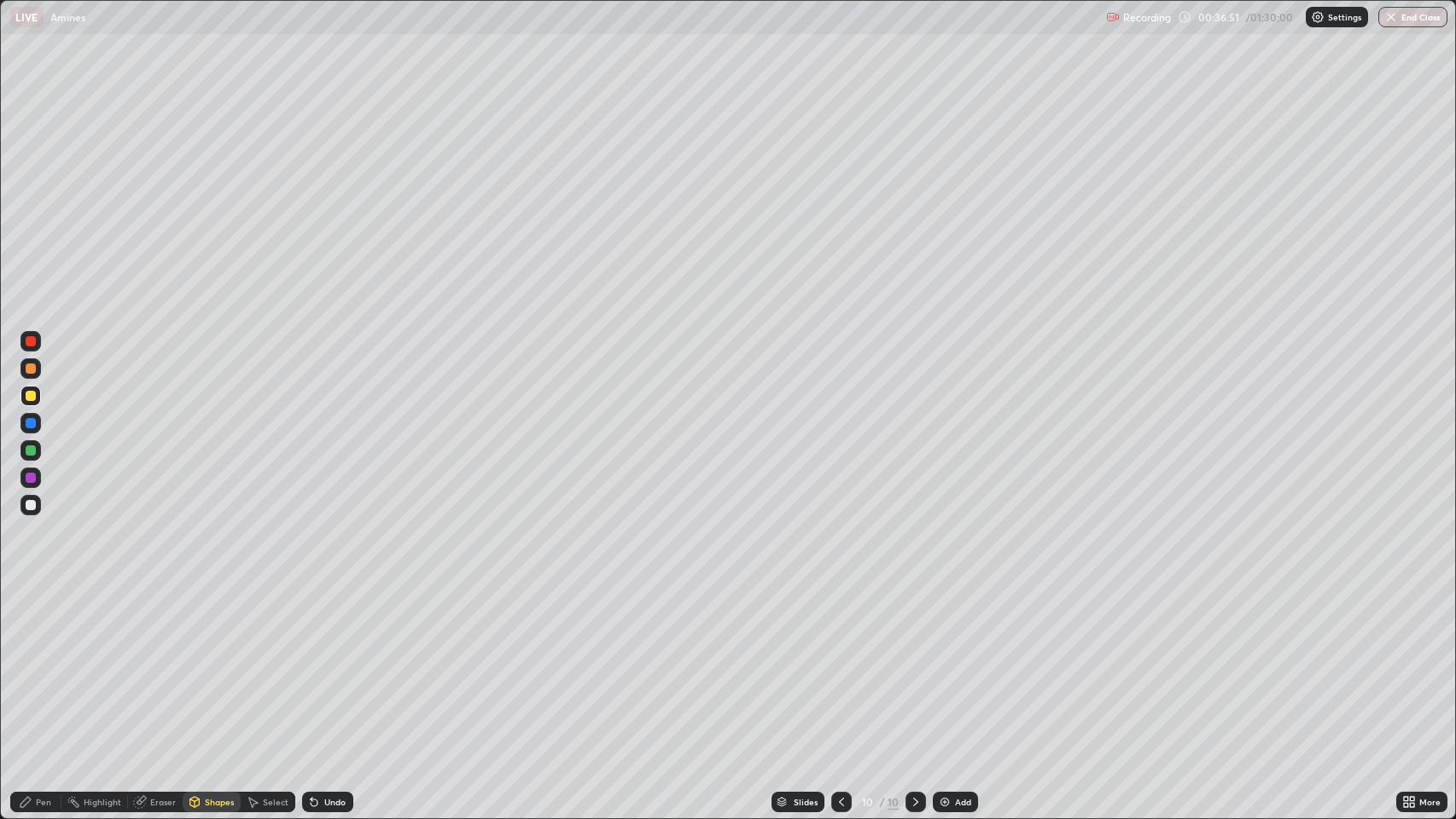
click at [40, 664] on div "Pen" at bounding box center [44, 802] width 15 height 9
click at [211, 664] on div "Shapes" at bounding box center [219, 802] width 29 height 9
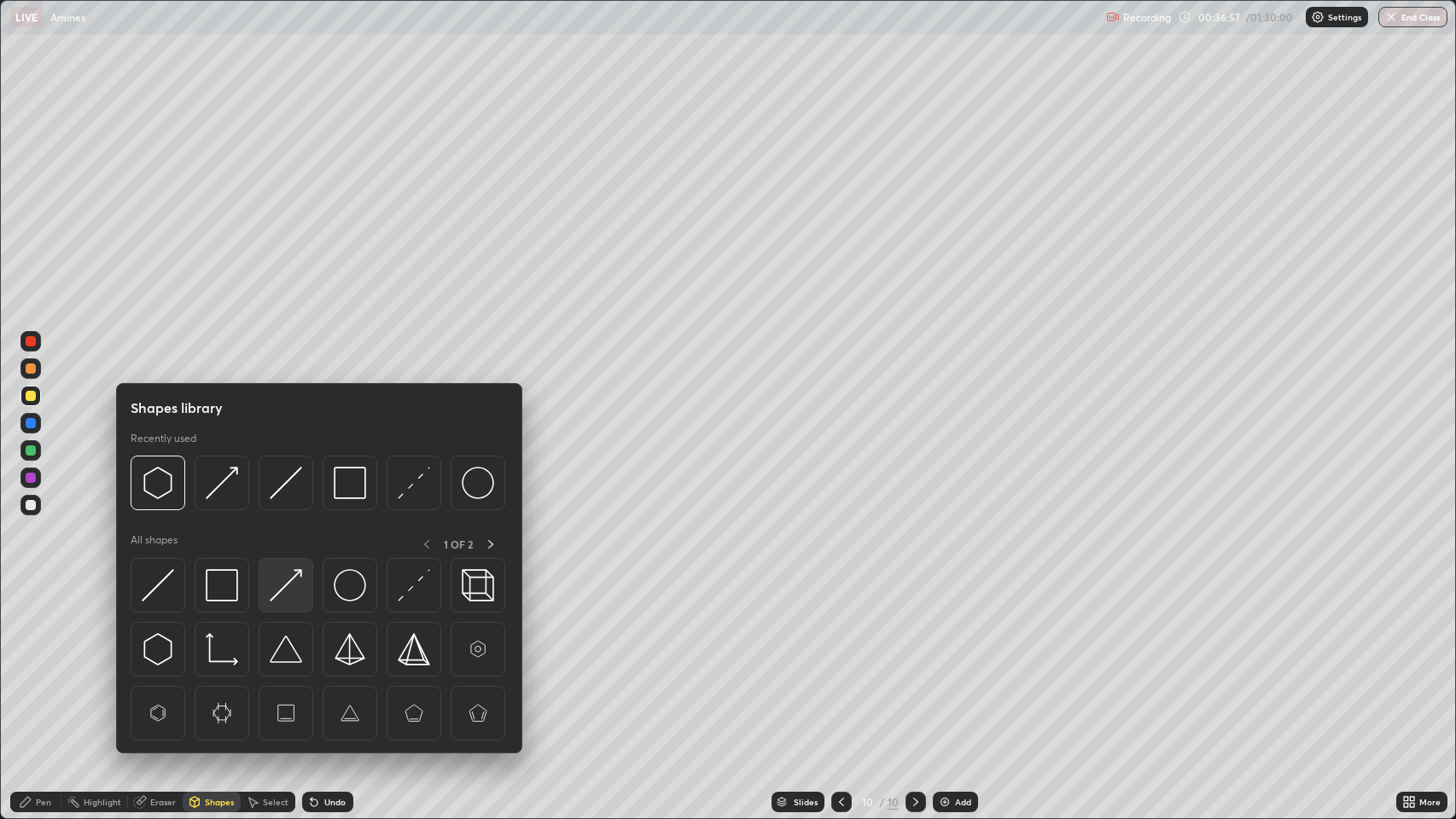
click at [291, 590] on img at bounding box center [286, 585] width 33 height 33
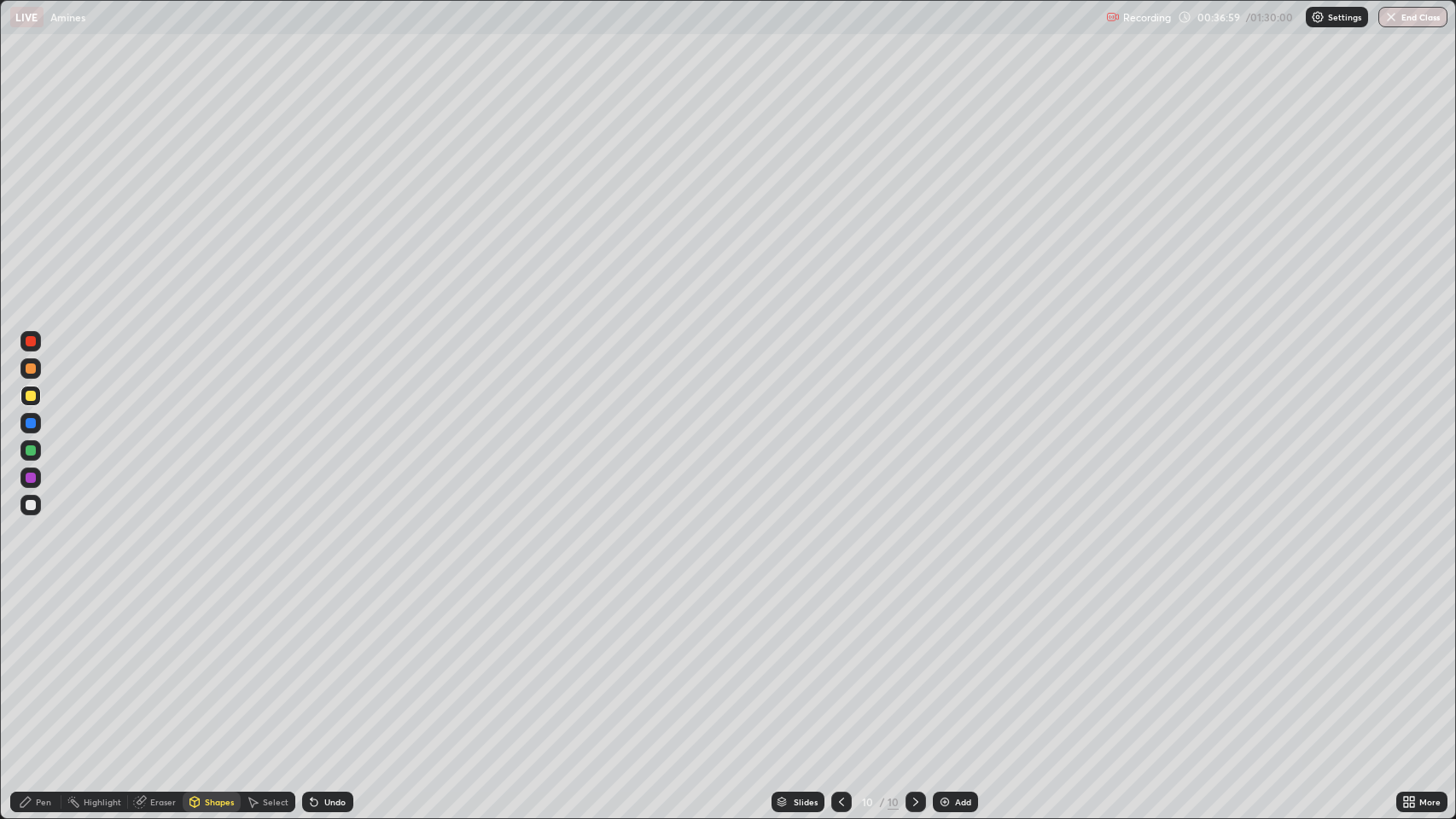
click at [40, 664] on div "Pen" at bounding box center [44, 802] width 15 height 9
click at [207, 664] on div "Shapes" at bounding box center [219, 802] width 29 height 9
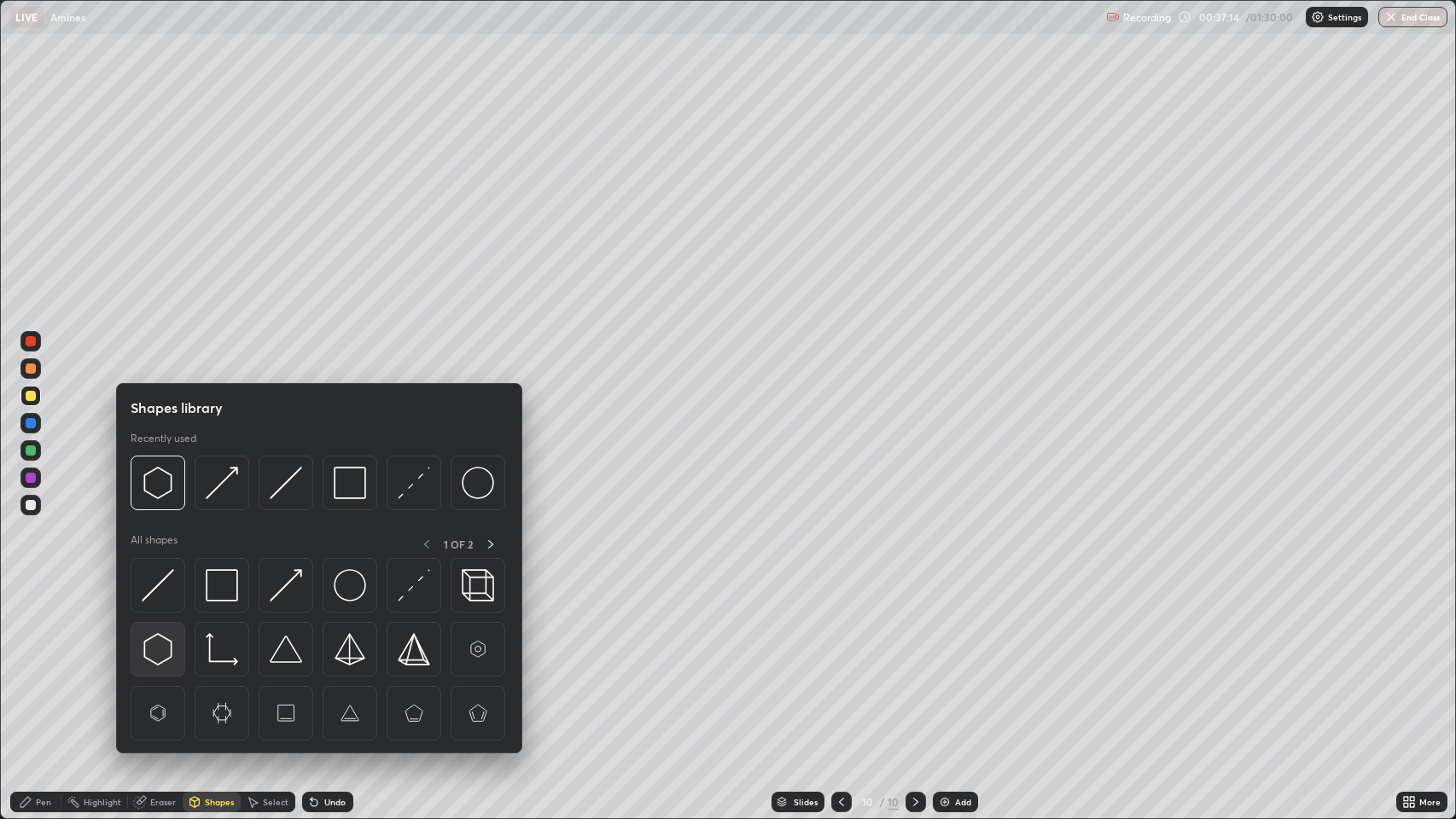
click at [162, 645] on img at bounding box center [158, 650] width 33 height 33
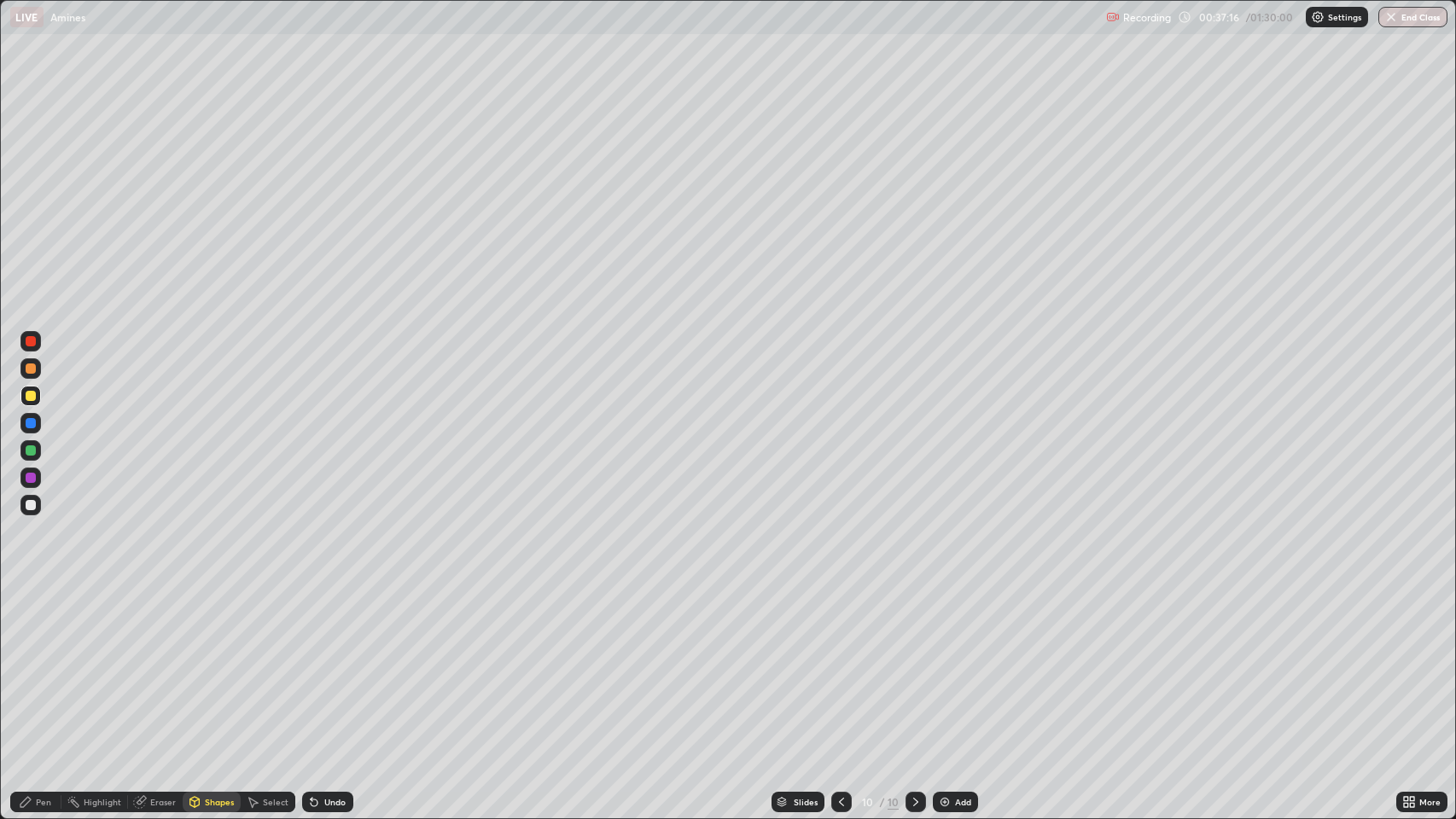
click at [33, 664] on div "Pen" at bounding box center [36, 802] width 52 height 21
click at [960, 664] on div "Add" at bounding box center [963, 802] width 16 height 9
click at [327, 664] on div "Undo" at bounding box center [334, 802] width 21 height 9
click at [333, 664] on div "Undo" at bounding box center [334, 802] width 21 height 9
click at [335, 664] on div "Undo" at bounding box center [334, 802] width 21 height 9
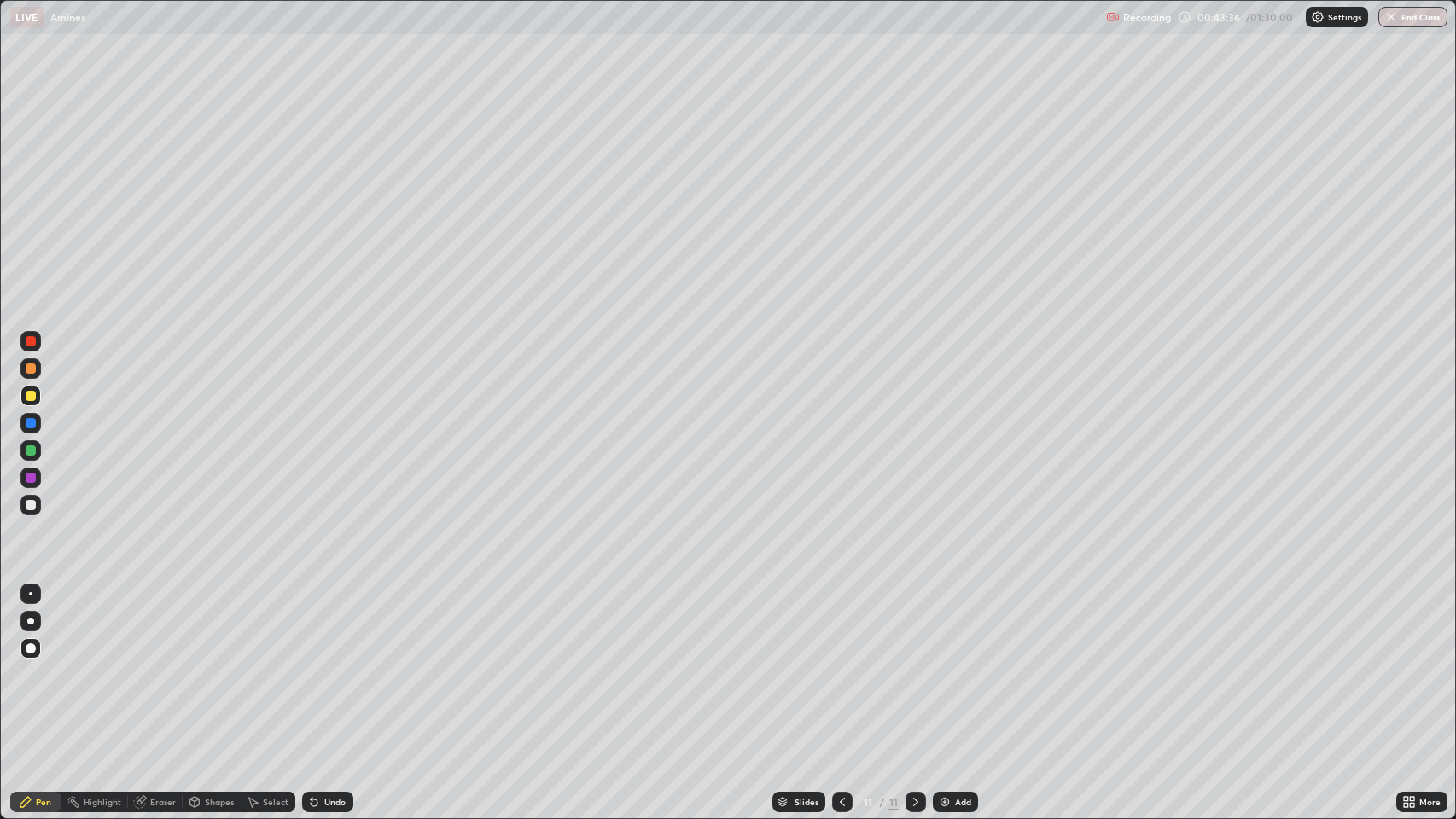
click at [158, 664] on div "Eraser" at bounding box center [163, 802] width 26 height 9
click at [41, 664] on div "Pen" at bounding box center [44, 802] width 15 height 9
click at [166, 664] on div "Eraser" at bounding box center [163, 802] width 26 height 9
click at [43, 664] on div "Pen" at bounding box center [44, 802] width 15 height 9
click at [46, 664] on div "Pen" at bounding box center [44, 802] width 15 height 9
